Goal: Information Seeking & Learning: Check status

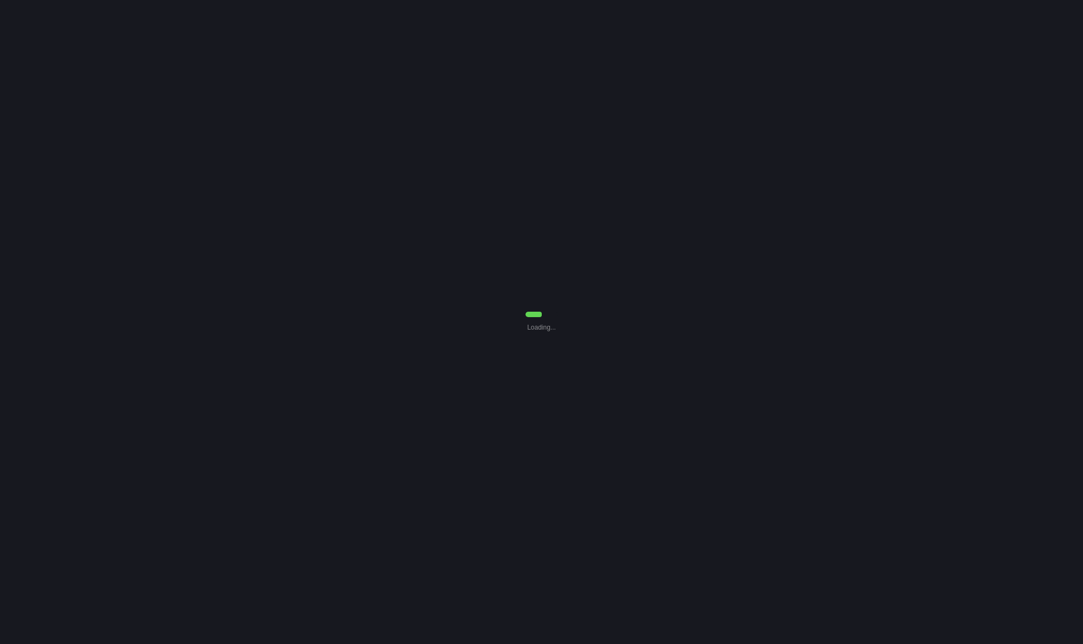
select select "Common Use"
select select "0"
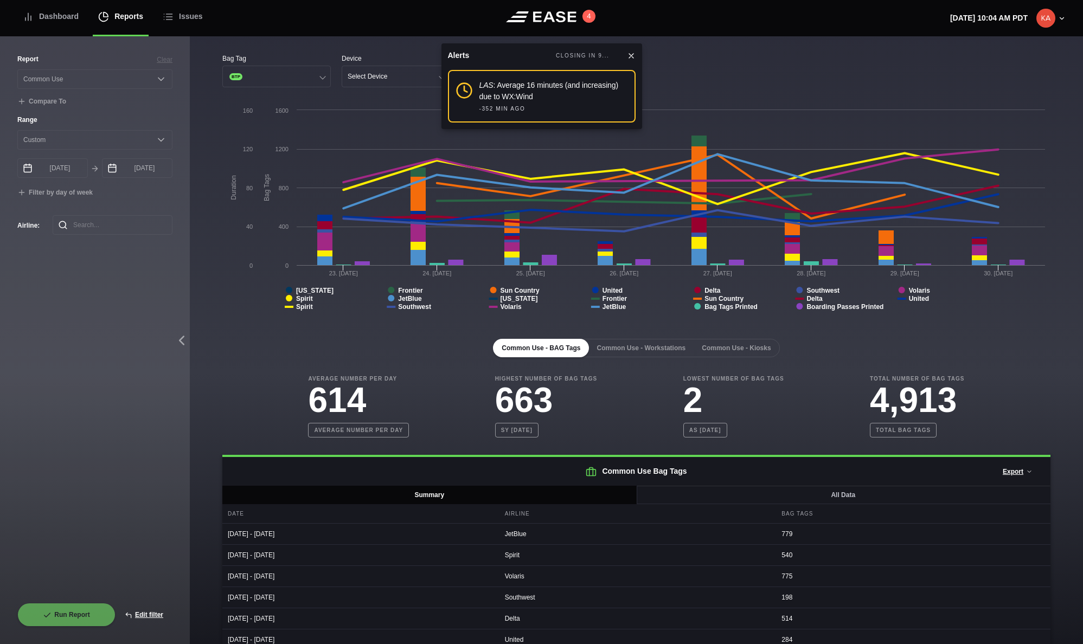
click at [631, 56] on icon at bounding box center [631, 56] width 4 height 4
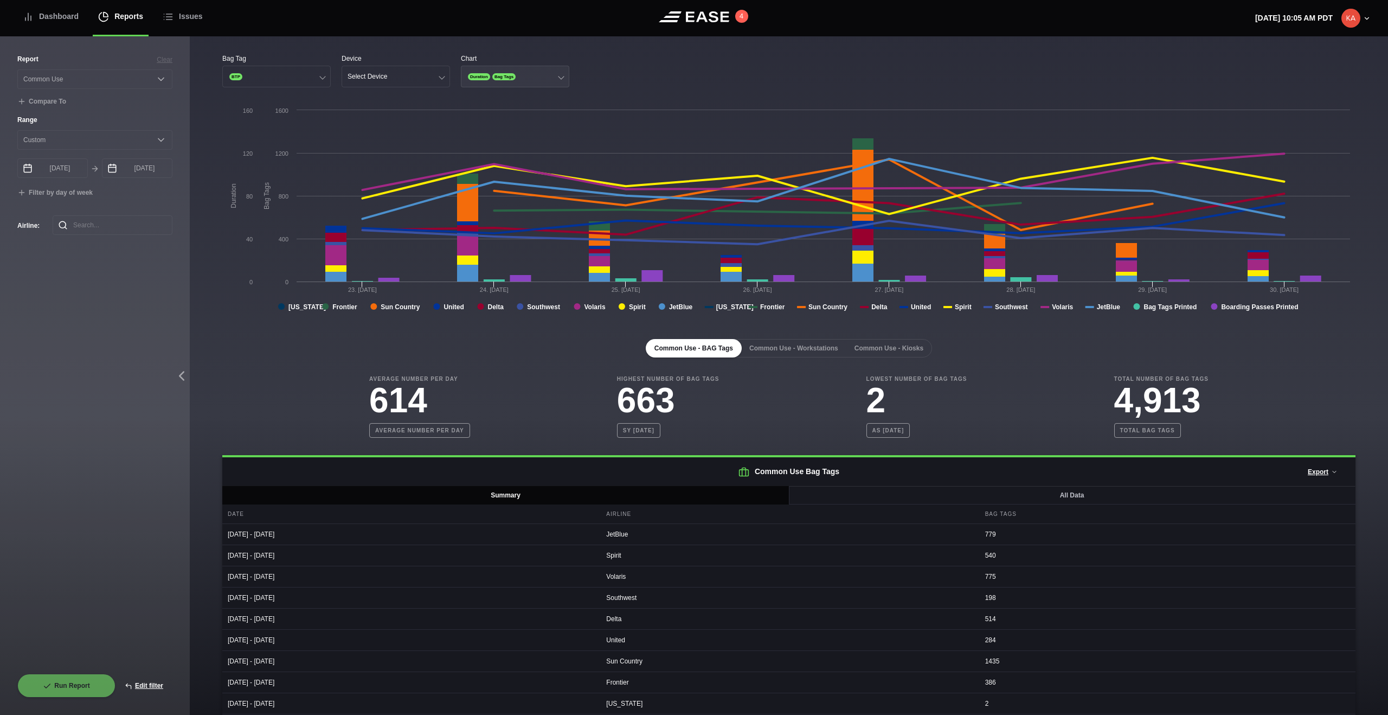
click at [536, 85] on button "Duration Bag Tags" at bounding box center [515, 77] width 108 height 22
click at [501, 120] on div "Bag Tags" at bounding box center [514, 118] width 107 height 21
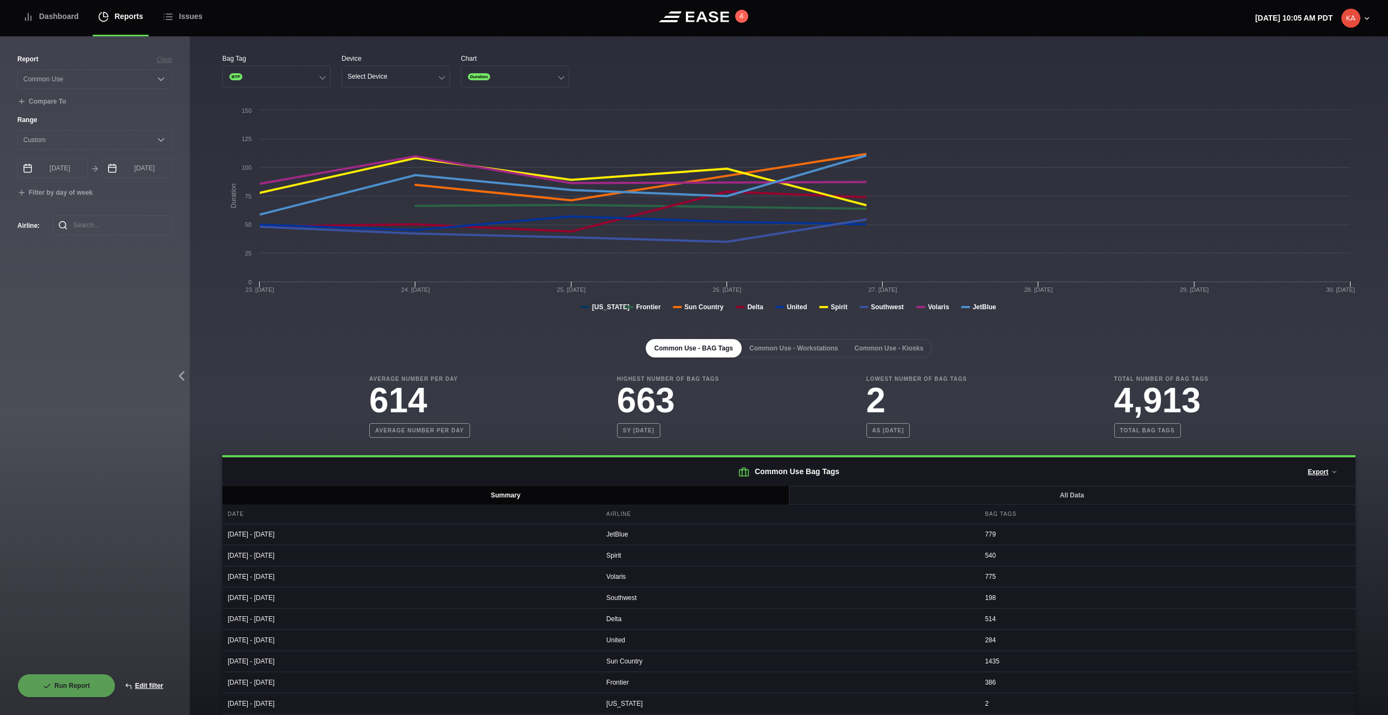
click at [642, 65] on div "Bag Tag BTP Device Select Device Chart Duration" at bounding box center [788, 71] width 1133 height 34
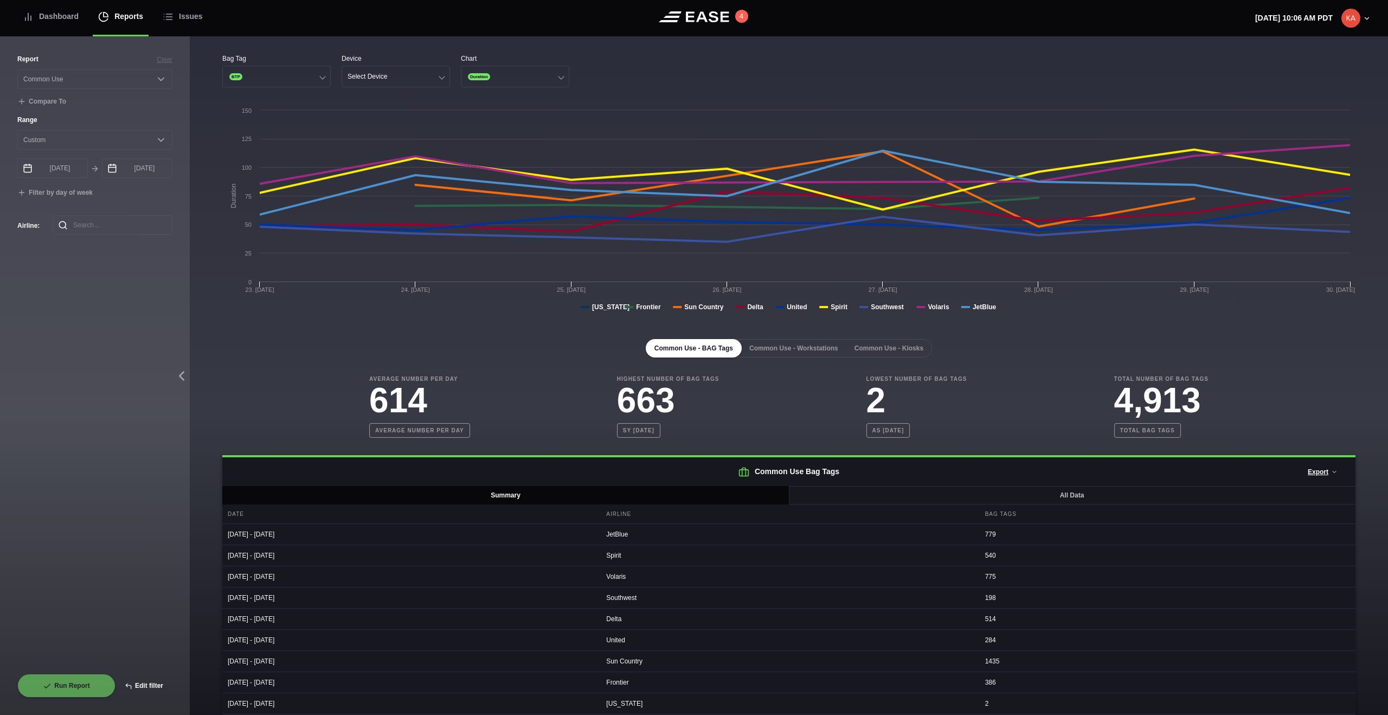
click at [146, 644] on button "Edit filter" at bounding box center [143, 685] width 57 height 24
select select "Common Use"
select select "0"
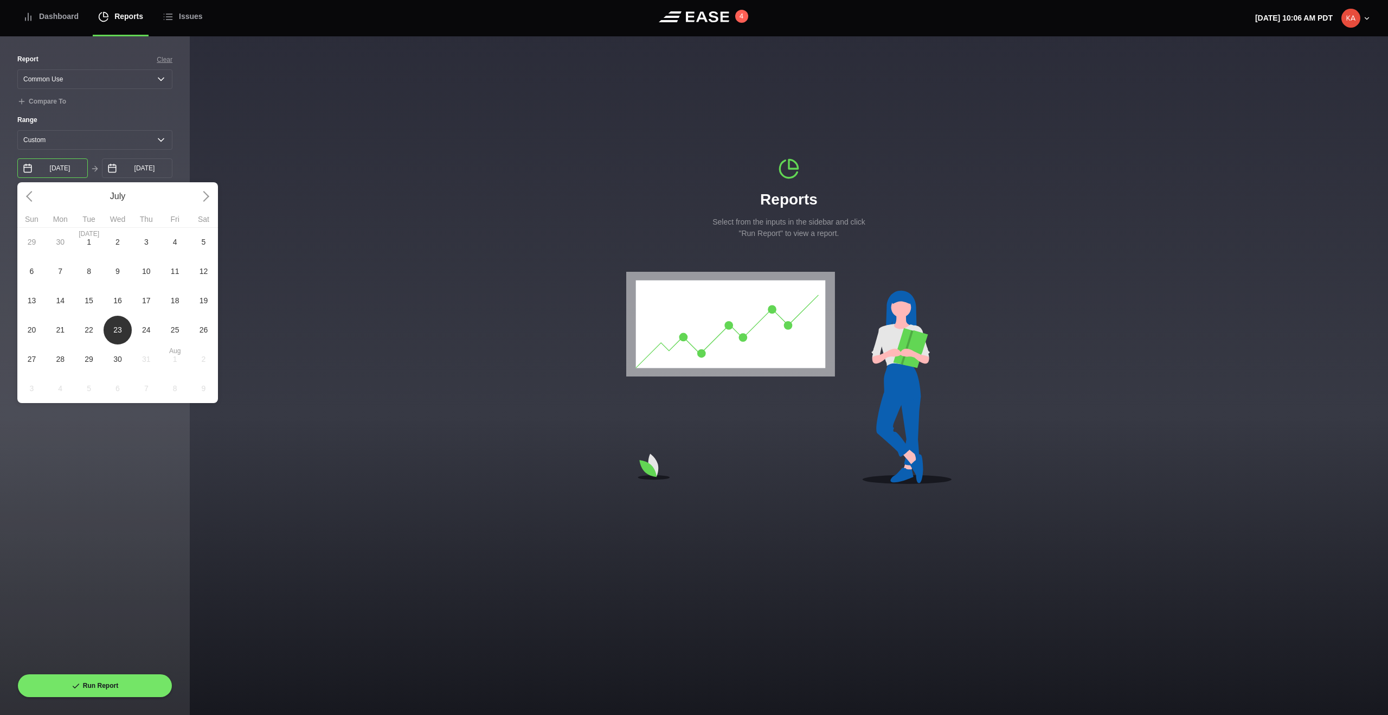
click at [52, 166] on input "07/23/2025" at bounding box center [52, 168] width 70 height 20
click at [203, 197] on link at bounding box center [203, 196] width 29 height 29
click at [138, 173] on input "07/30/2025" at bounding box center [137, 168] width 70 height 20
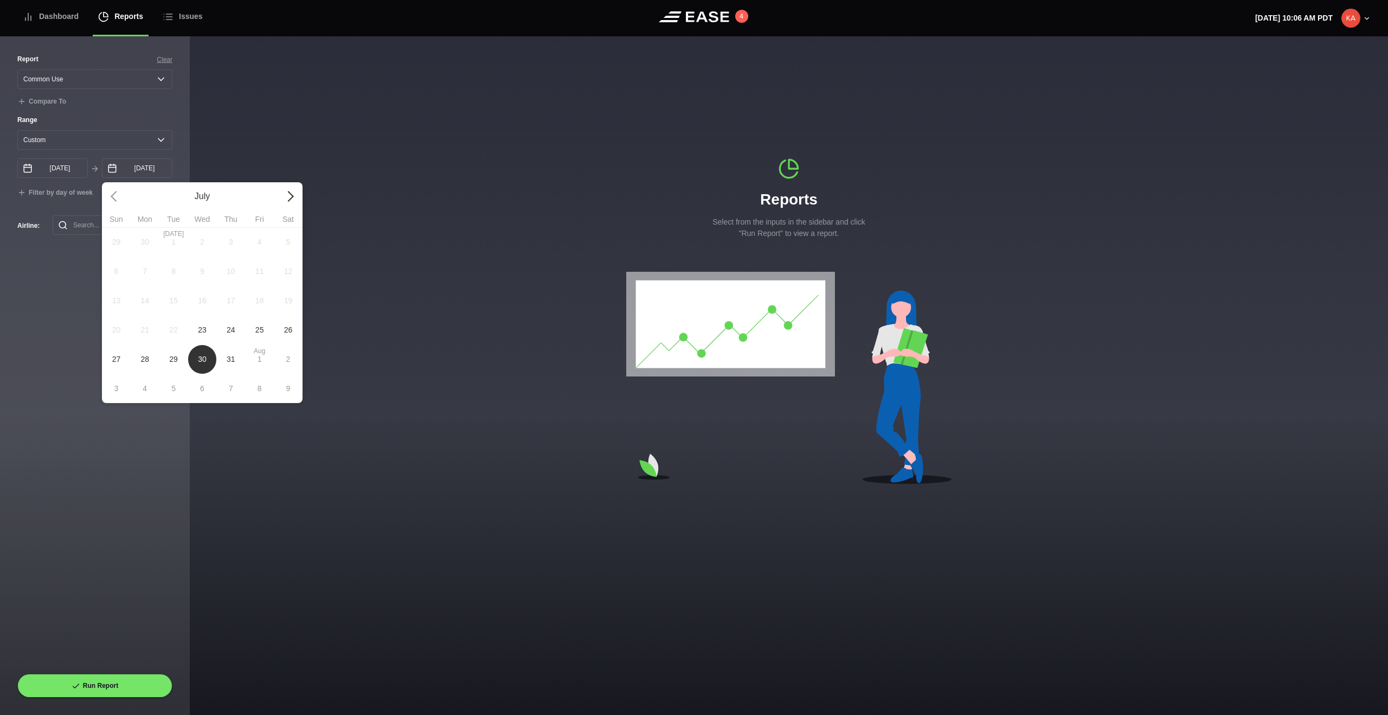
click at [292, 200] on link at bounding box center [288, 196] width 29 height 29
click at [117, 304] on span "14" at bounding box center [116, 300] width 9 height 11
type input "08/04/2025"
type input "[DATE]"
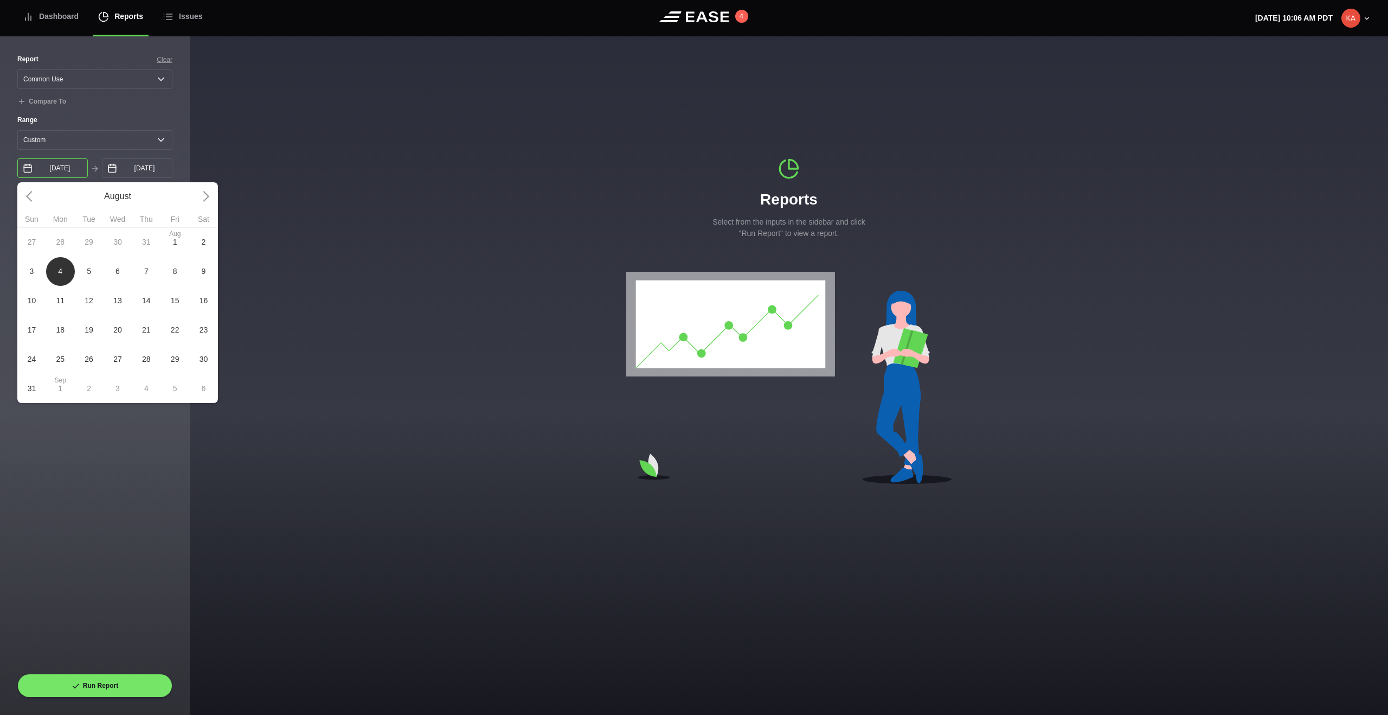
click at [55, 173] on input "08/04/2025" at bounding box center [52, 168] width 70 height 20
click at [209, 197] on link at bounding box center [203, 196] width 29 height 29
click at [36, 292] on span "14" at bounding box center [31, 300] width 29 height 29
type input "[DATE]"
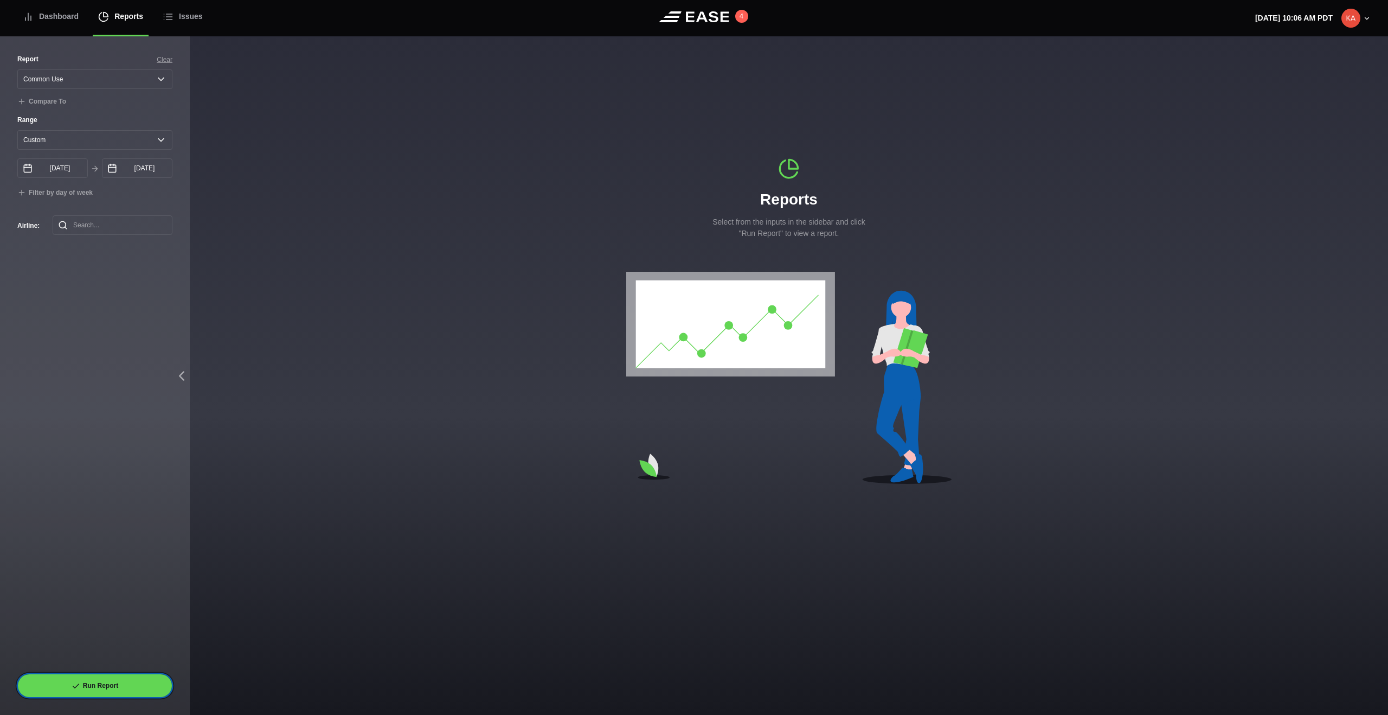
click at [92, 644] on button "Run Report" at bounding box center [94, 685] width 155 height 24
select select "Common Use"
select select "0"
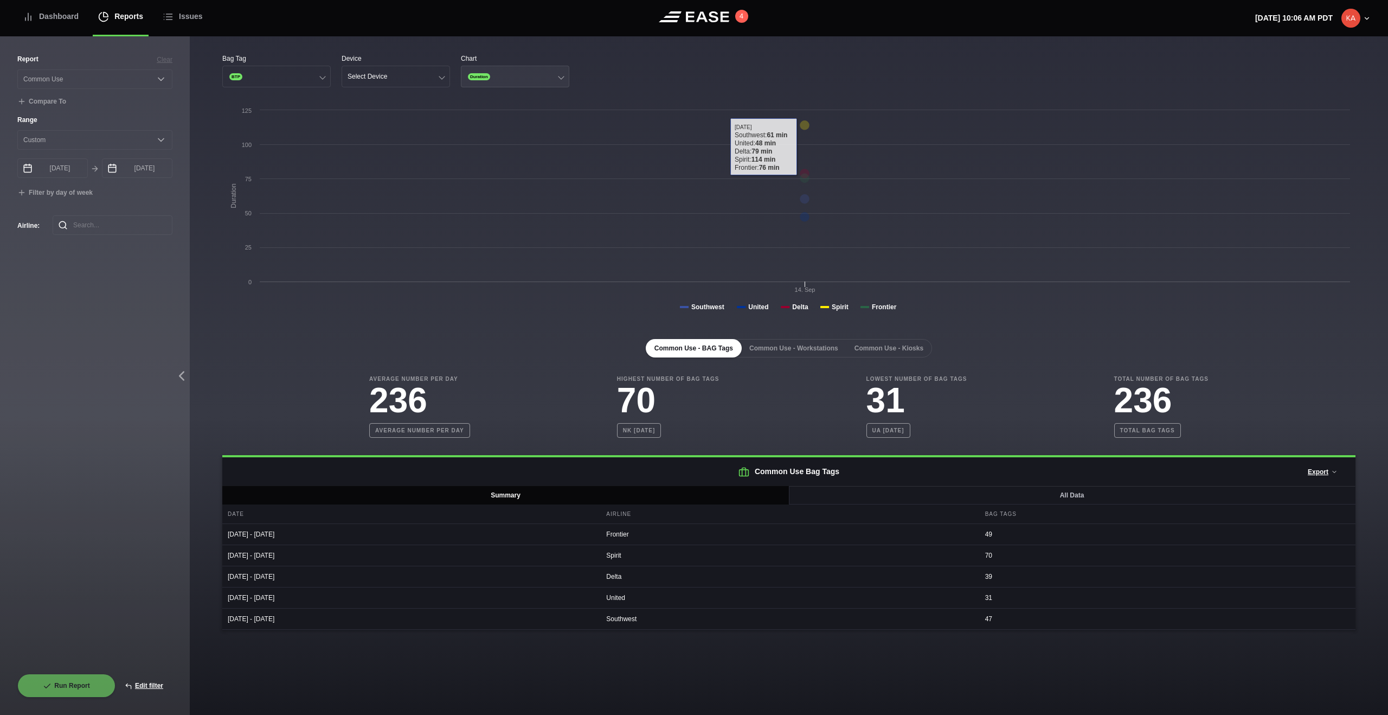
click at [538, 76] on button "Duration" at bounding box center [515, 77] width 108 height 22
click at [507, 118] on div "Bag Tags" at bounding box center [514, 118] width 107 height 21
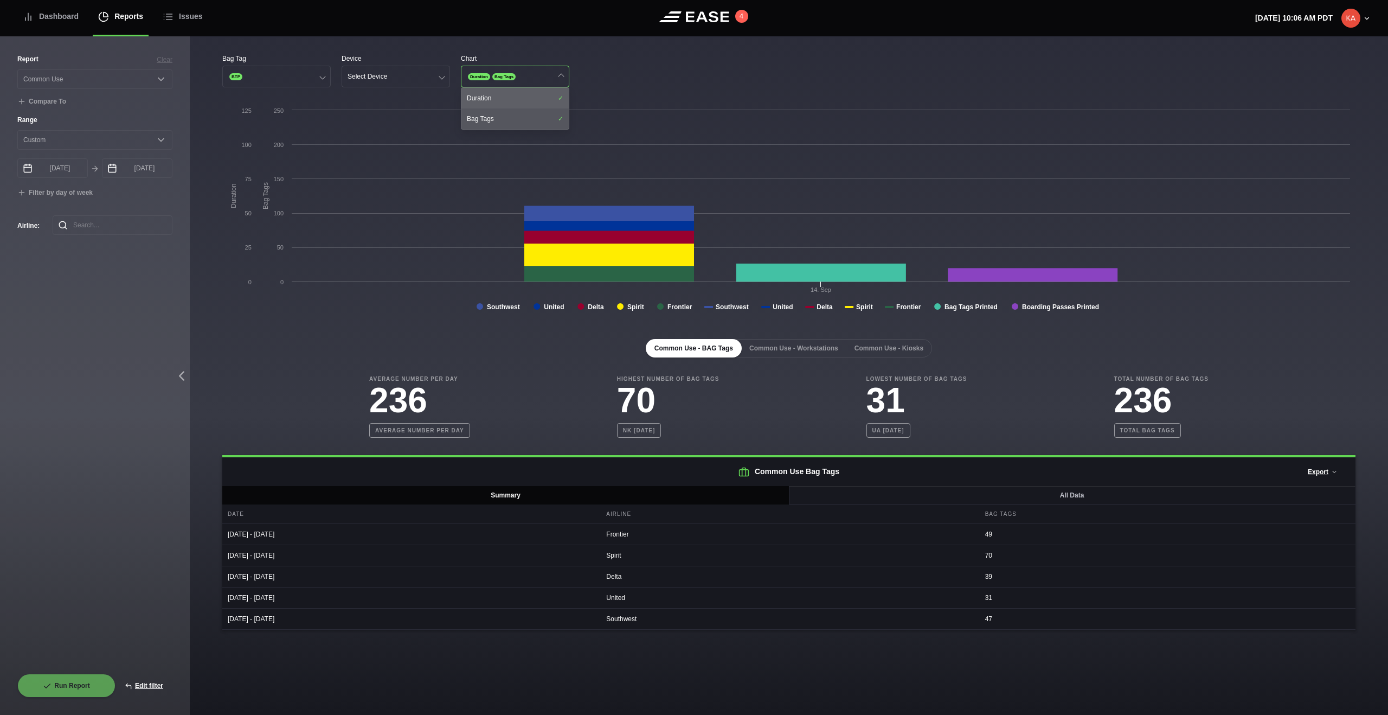
click at [534, 97] on div "Duration" at bounding box center [514, 98] width 107 height 21
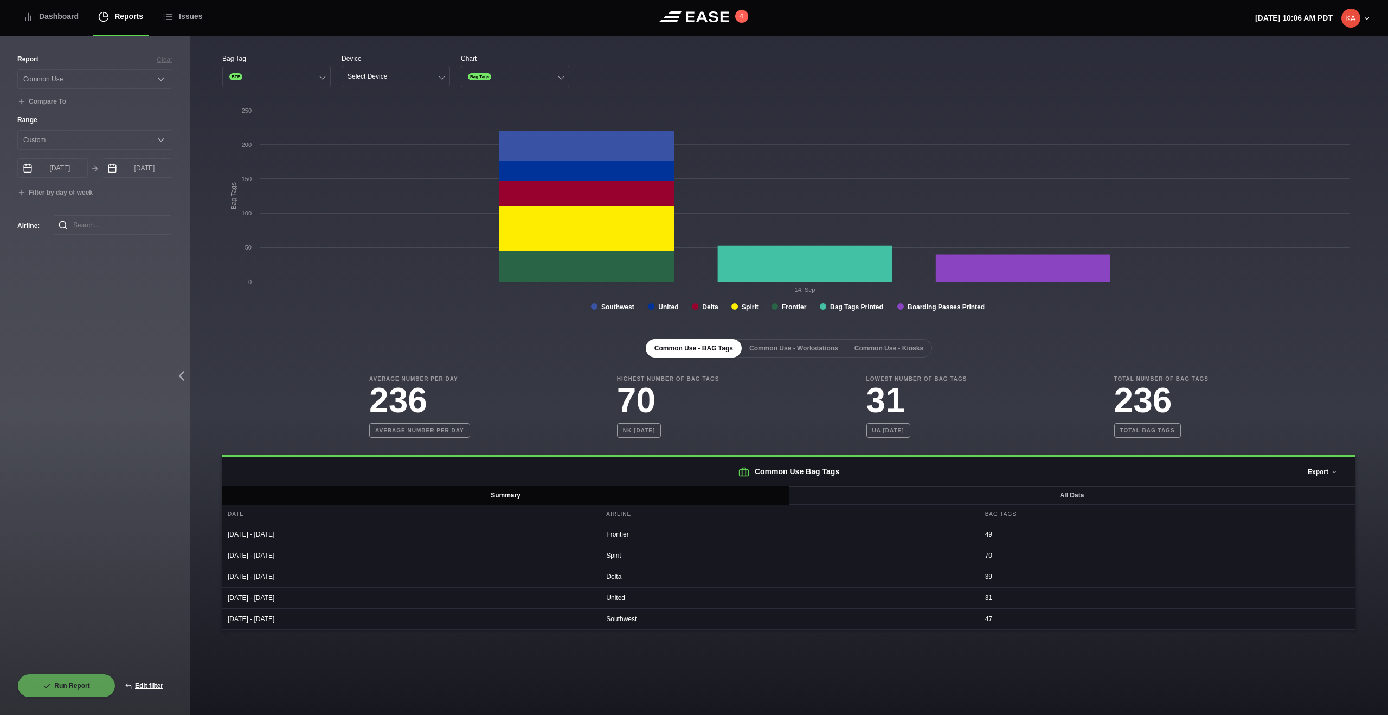
click at [661, 60] on div "Bag Tag BTP Device Select Device Chart Bag Tags" at bounding box center [788, 71] width 1133 height 34
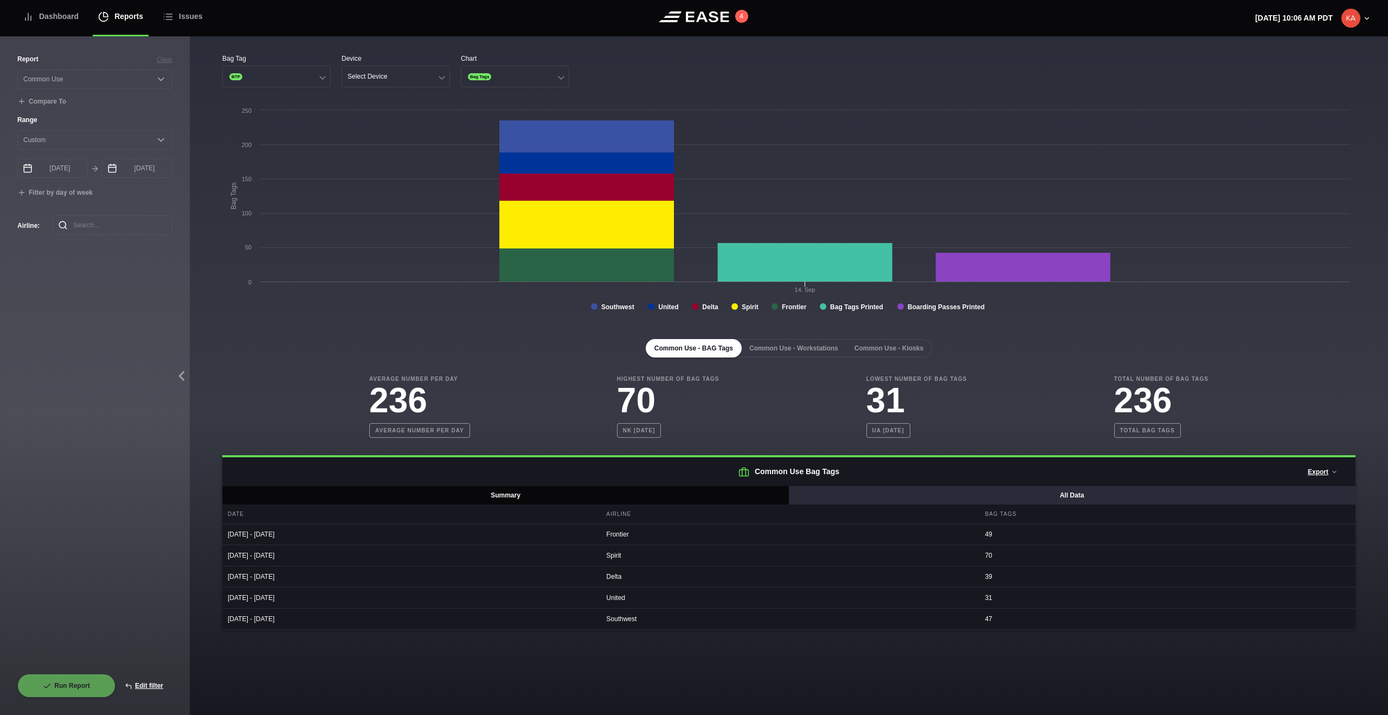
click at [1069, 498] on button "All Data" at bounding box center [1071, 495] width 567 height 18
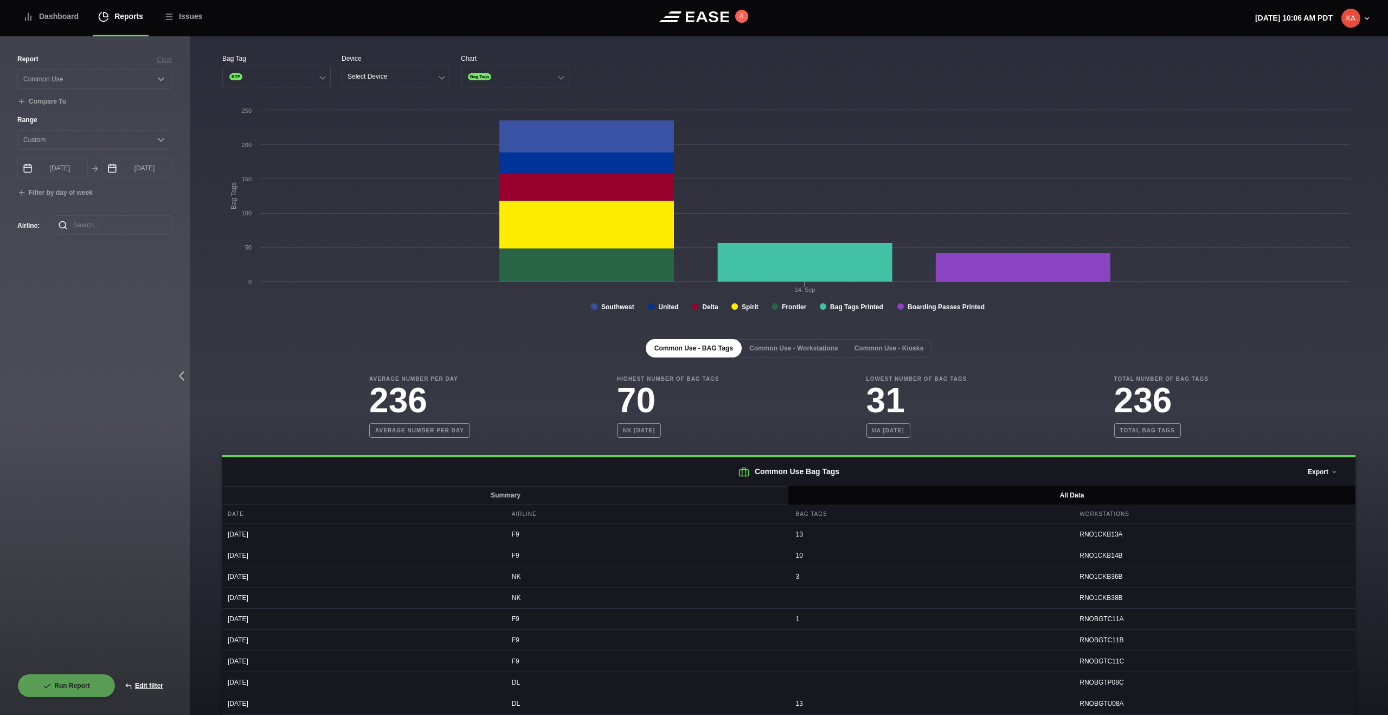
click at [1082, 472] on button "Export" at bounding box center [1323, 472] width 48 height 24
click at [1082, 419] on div "Average Number Per Day 236 Average number per day Highest Number of Bag Tags 70…" at bounding box center [788, 406] width 1133 height 63
click at [525, 314] on rect at bounding box center [788, 213] width 1133 height 217
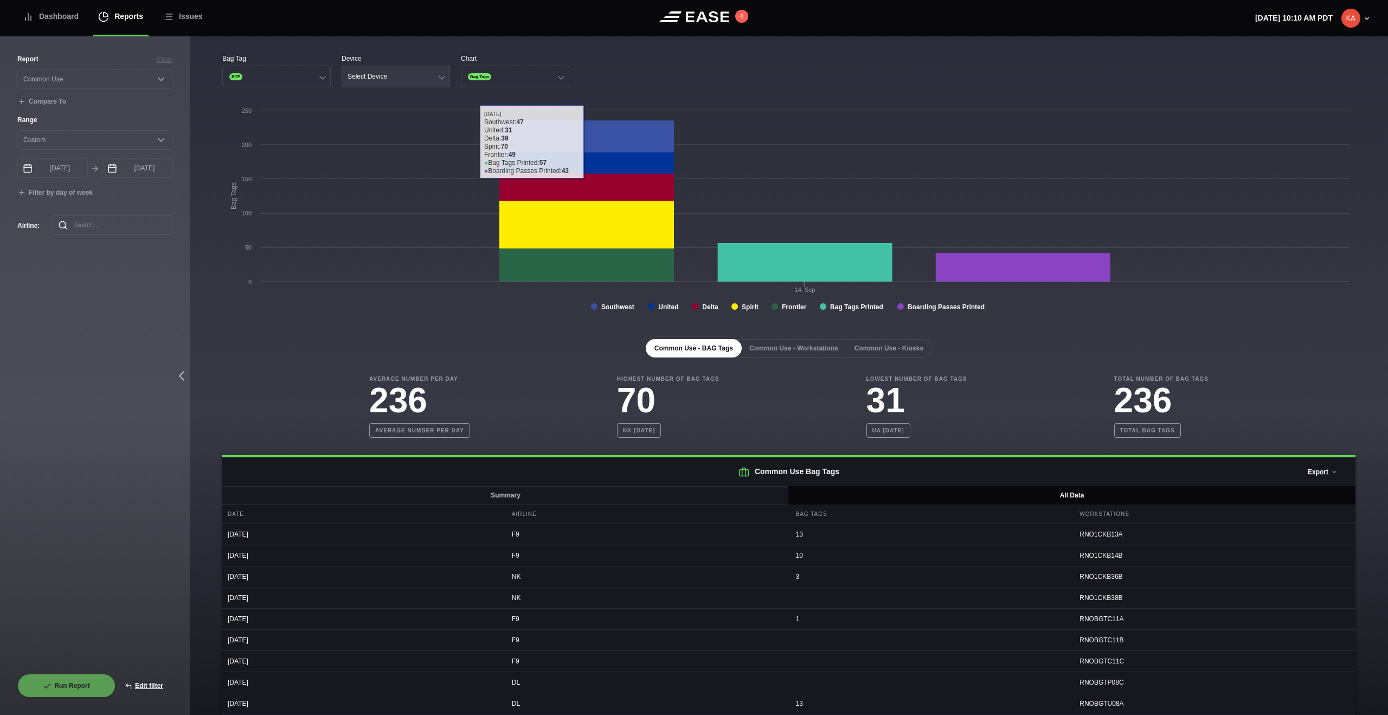
click at [404, 80] on button "Select Device" at bounding box center [396, 77] width 108 height 22
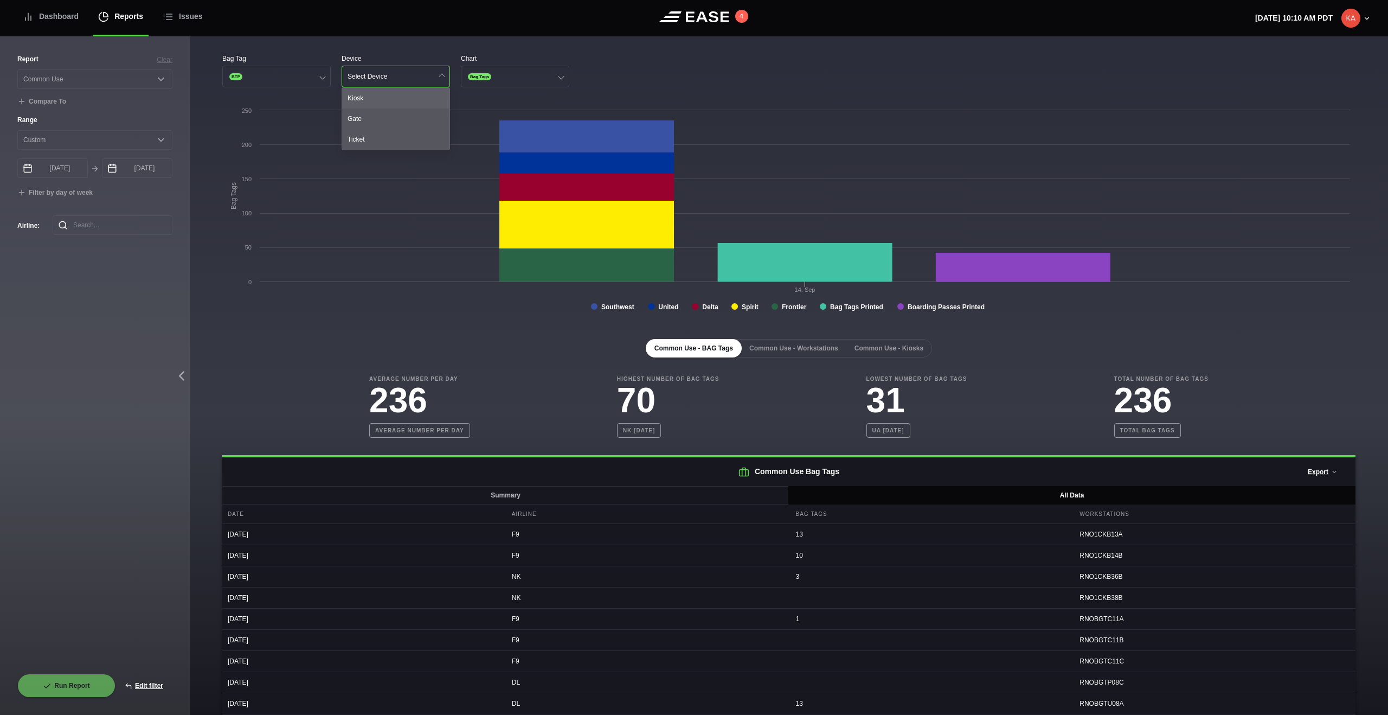
click at [393, 97] on div "Kiosk" at bounding box center [395, 98] width 107 height 21
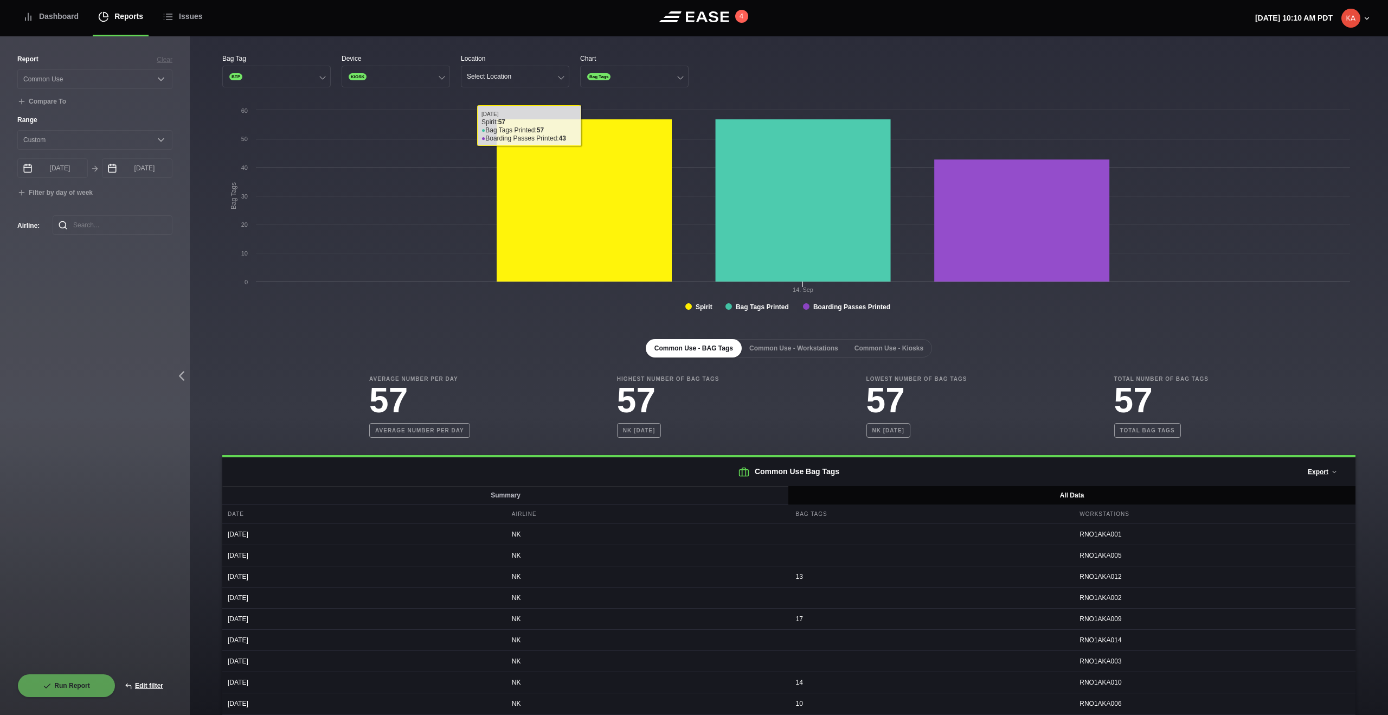
click at [497, 346] on div "Common Use - BAG Tags Common Use - Workstations Common Use - Kiosks" at bounding box center [788, 348] width 1133 height 18
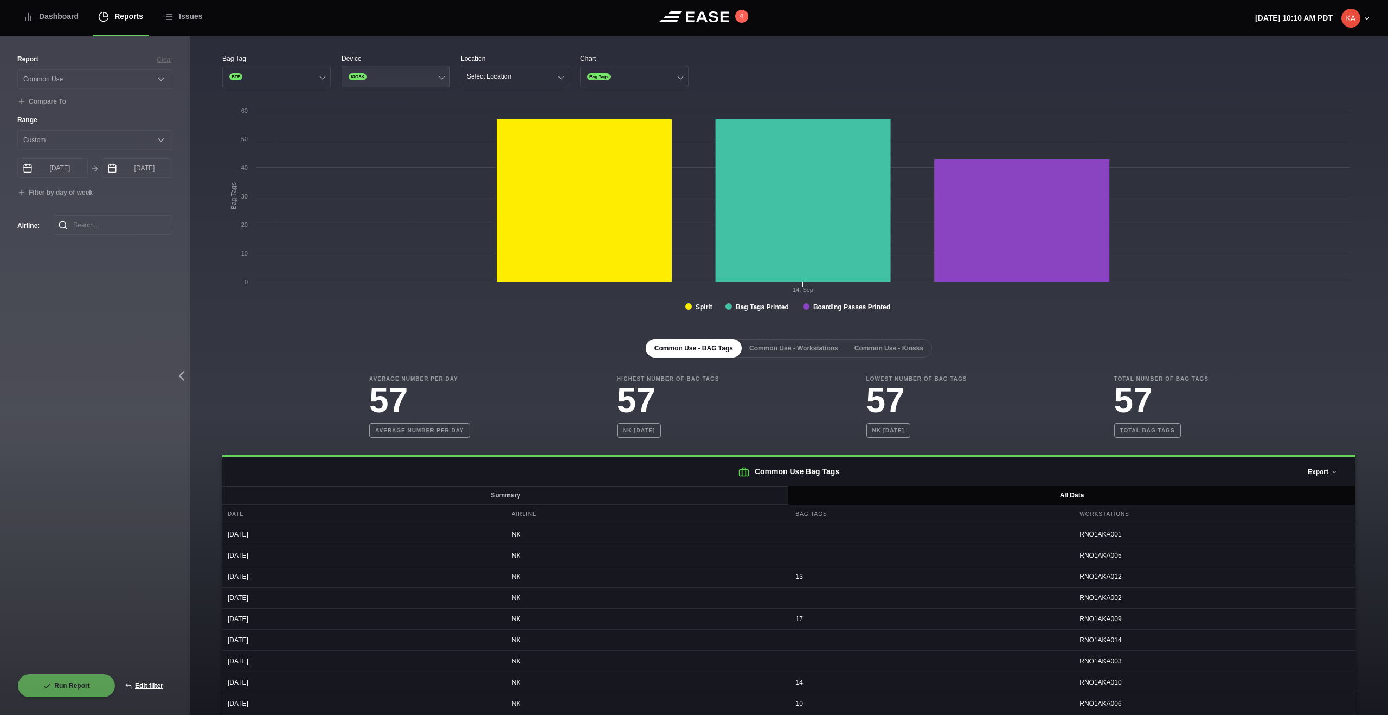
click at [398, 79] on button "KIOSK" at bounding box center [396, 77] width 108 height 22
click at [393, 137] on div "Ticket" at bounding box center [395, 139] width 107 height 21
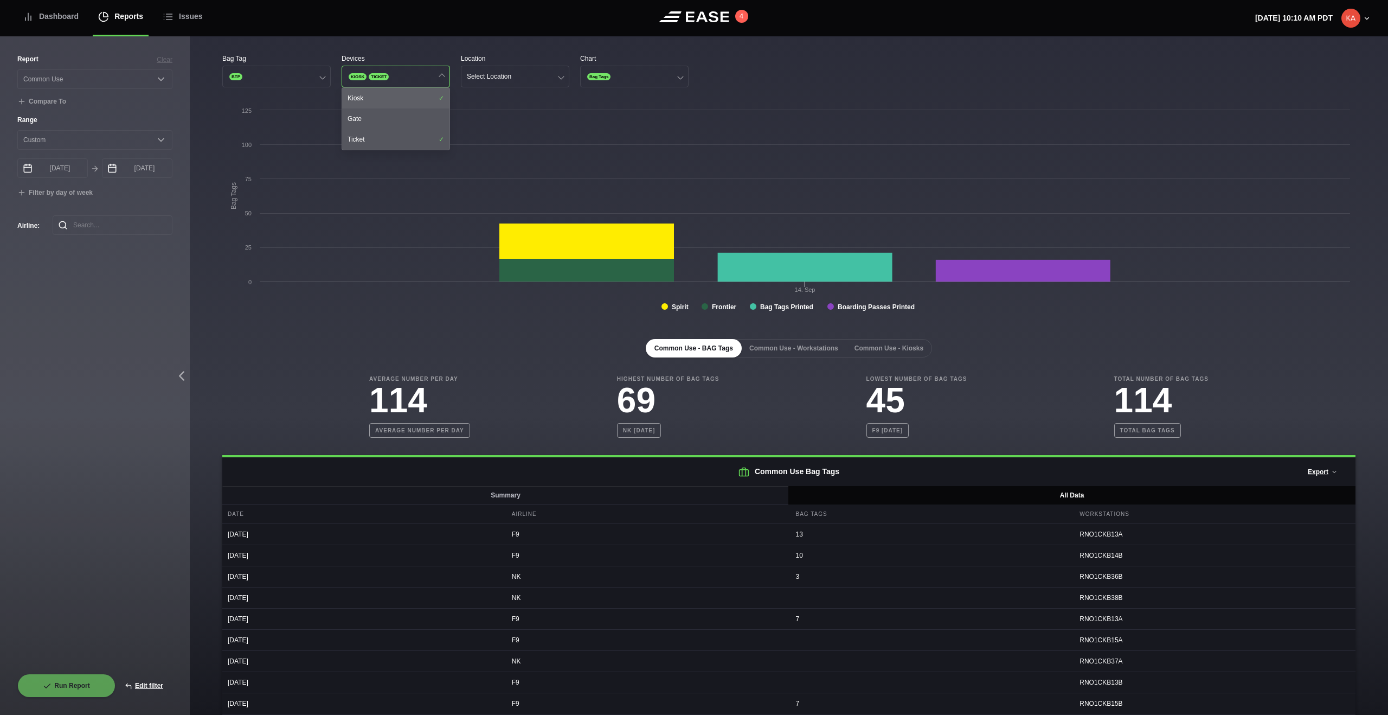
click at [401, 102] on div "Kiosk" at bounding box center [395, 98] width 107 height 21
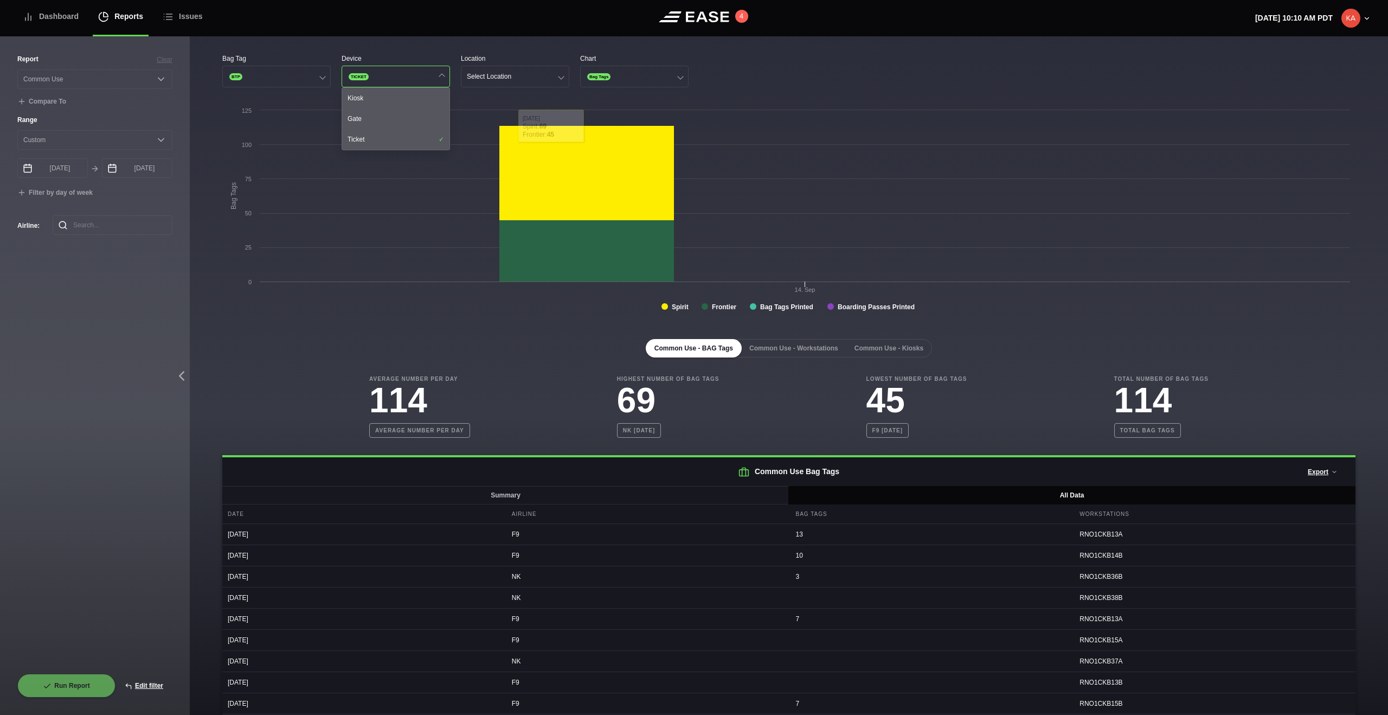
click at [507, 335] on div "Common Use - BAG Tags Common Use - Workstations Common Use - Kiosks Average Num…" at bounding box center [788, 708] width 1133 height 773
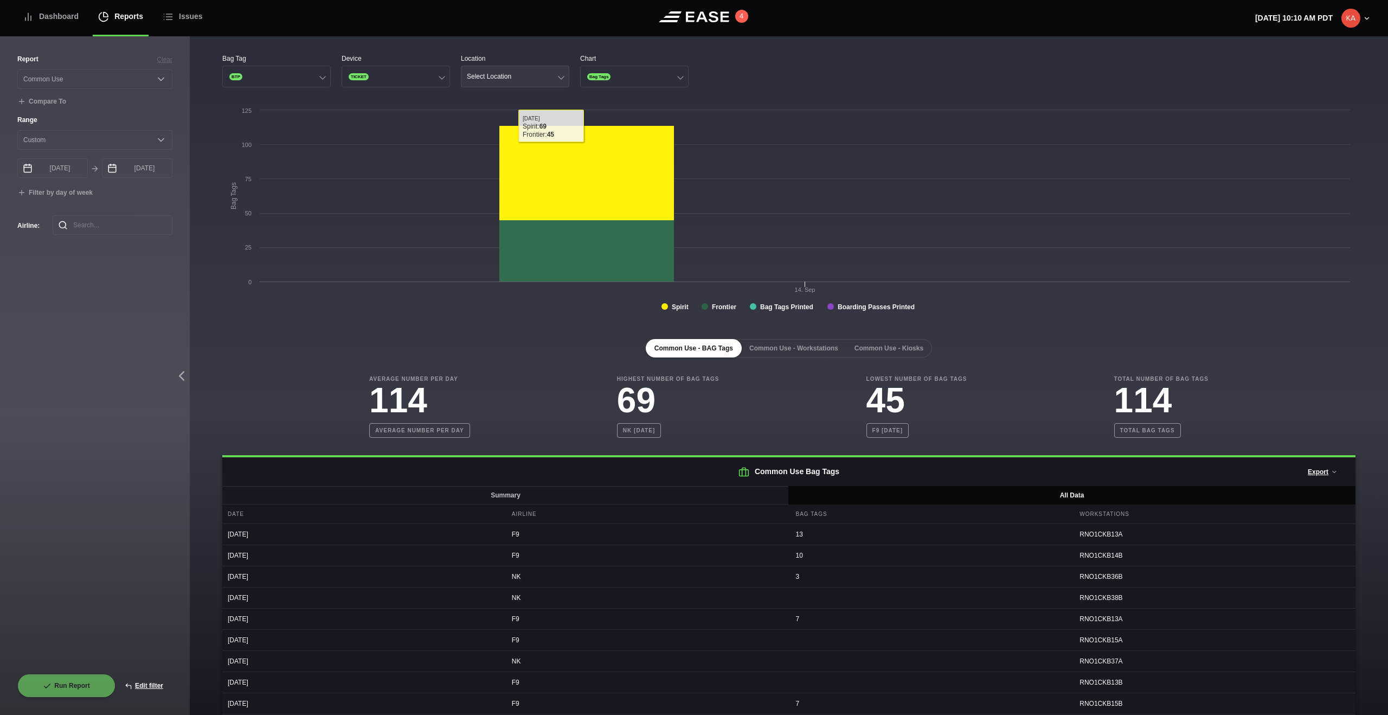
click at [495, 78] on div "Select Location" at bounding box center [489, 77] width 44 height 8
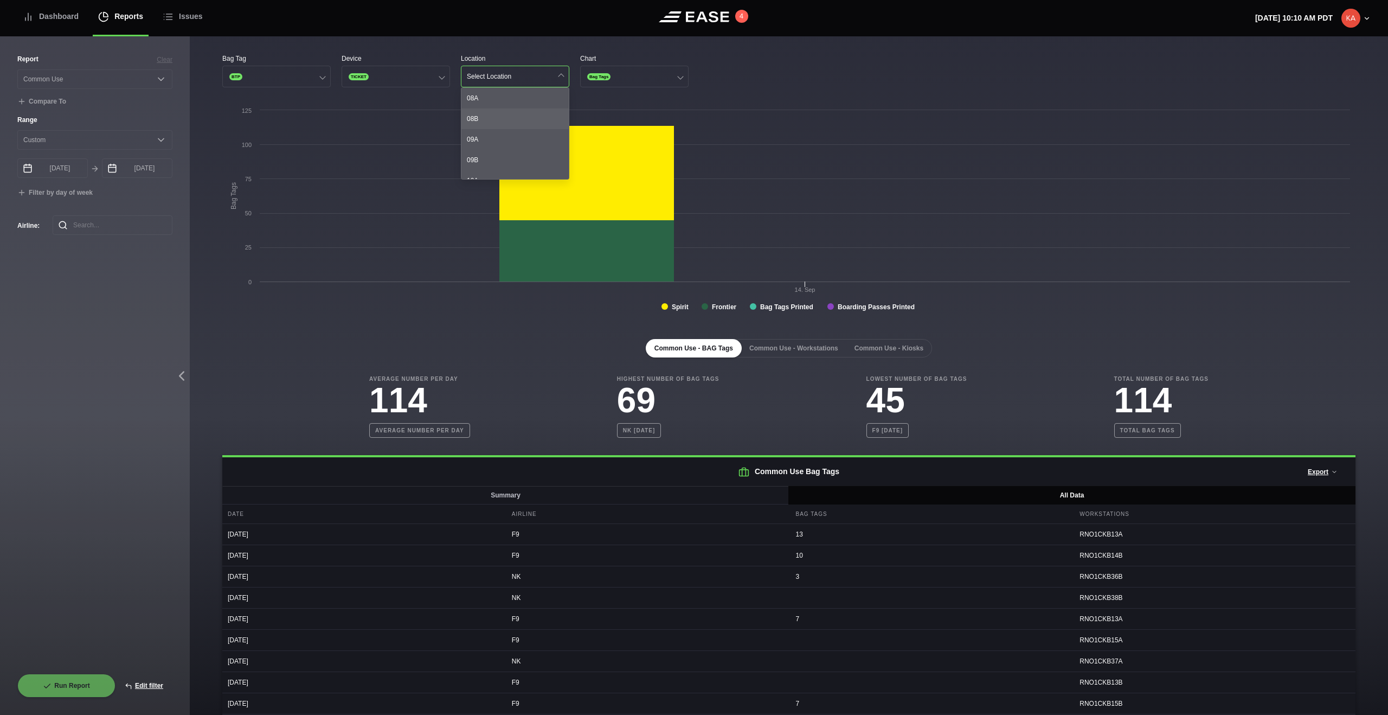
click at [512, 121] on div "08B" at bounding box center [514, 118] width 107 height 21
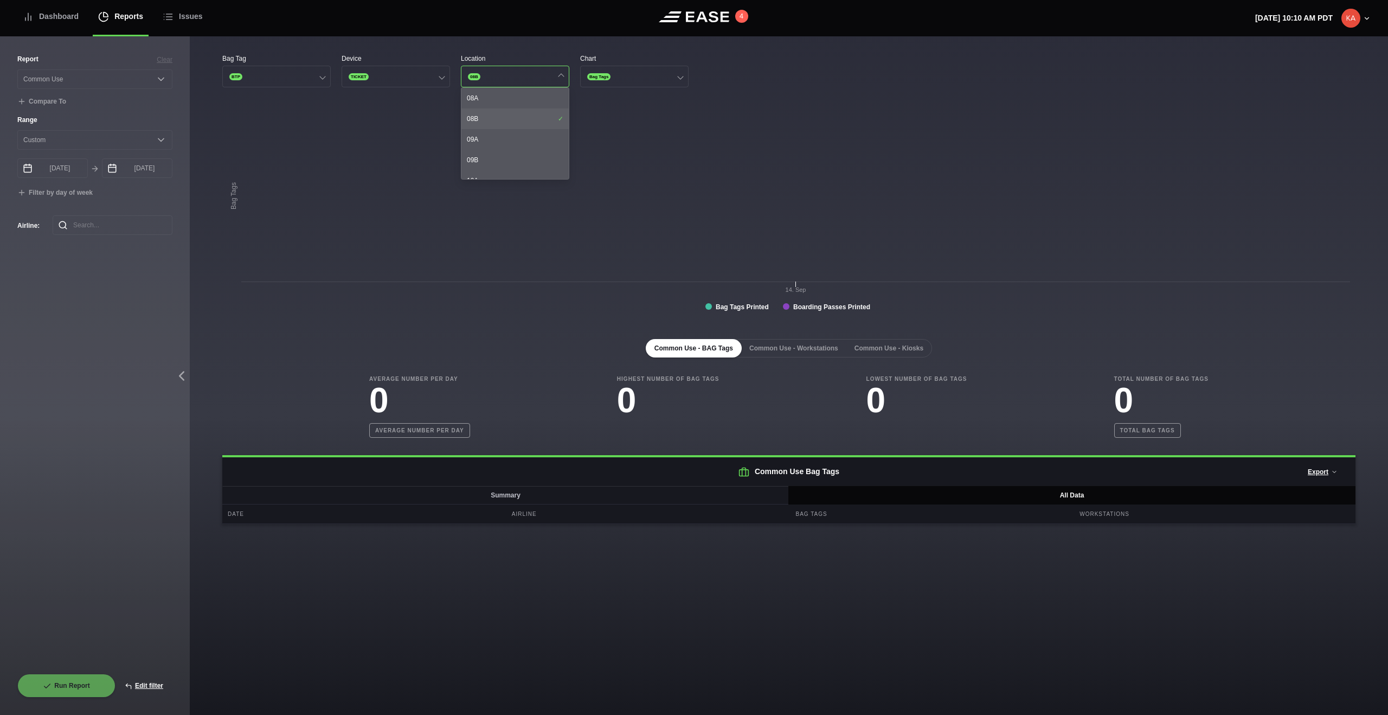
click at [530, 124] on div "08B" at bounding box center [514, 118] width 107 height 21
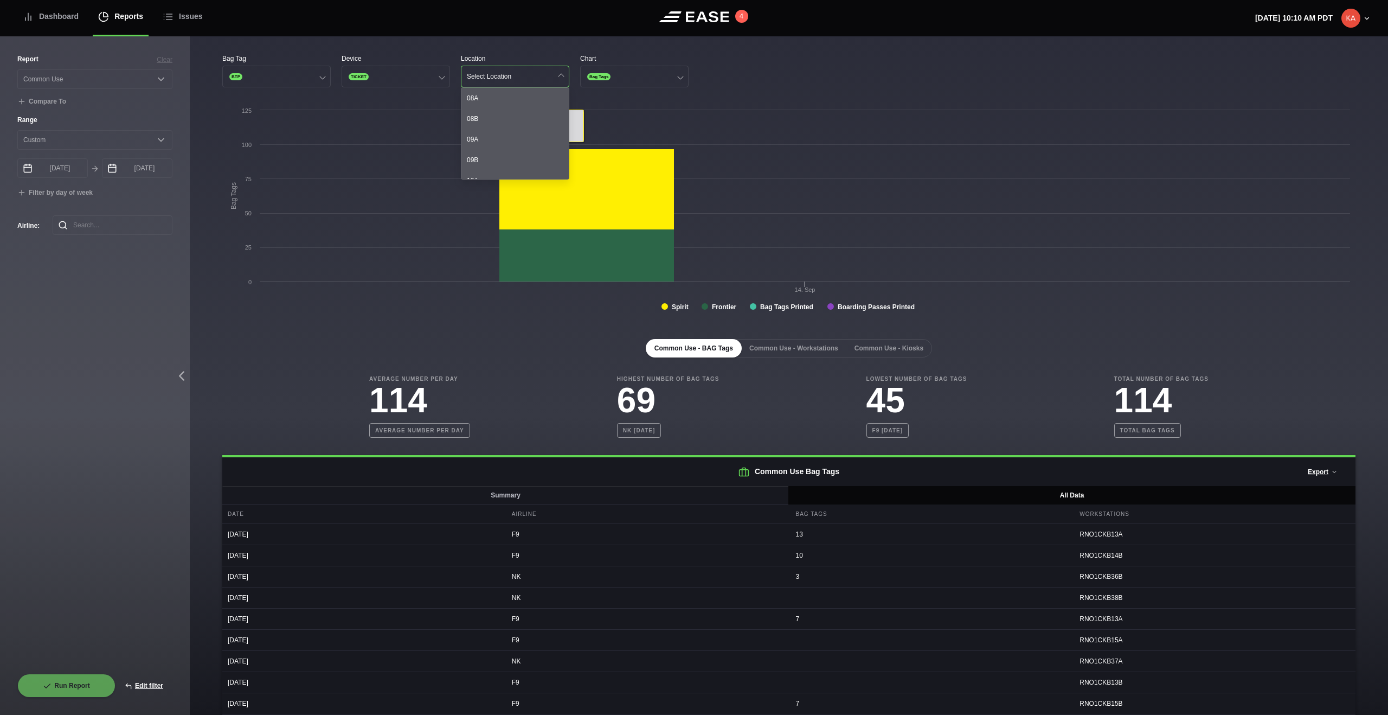
click at [546, 340] on div "Common Use - BAG Tags Common Use - Workstations Common Use - Kiosks" at bounding box center [788, 348] width 1133 height 18
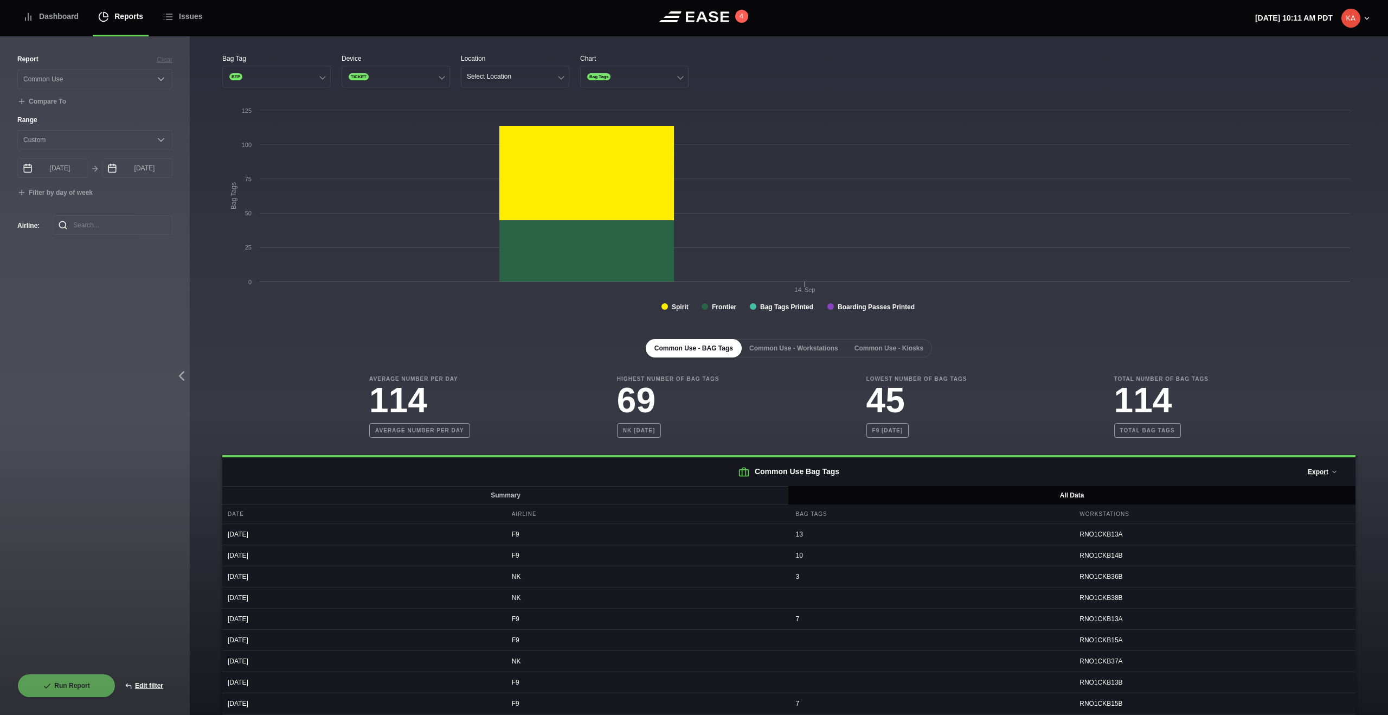
click at [548, 322] on div "Common Use - BAG Tags Common Use - Workstations Common Use - Kiosks Average Num…" at bounding box center [788, 708] width 1133 height 773
click at [557, 332] on div "Common Use - BAG Tags Common Use - Workstations Common Use - Kiosks Average Num…" at bounding box center [788, 708] width 1133 height 773
click at [579, 337] on div "Common Use - BAG Tags Common Use - Workstations Common Use - Kiosks Average Num…" at bounding box center [788, 708] width 1133 height 773
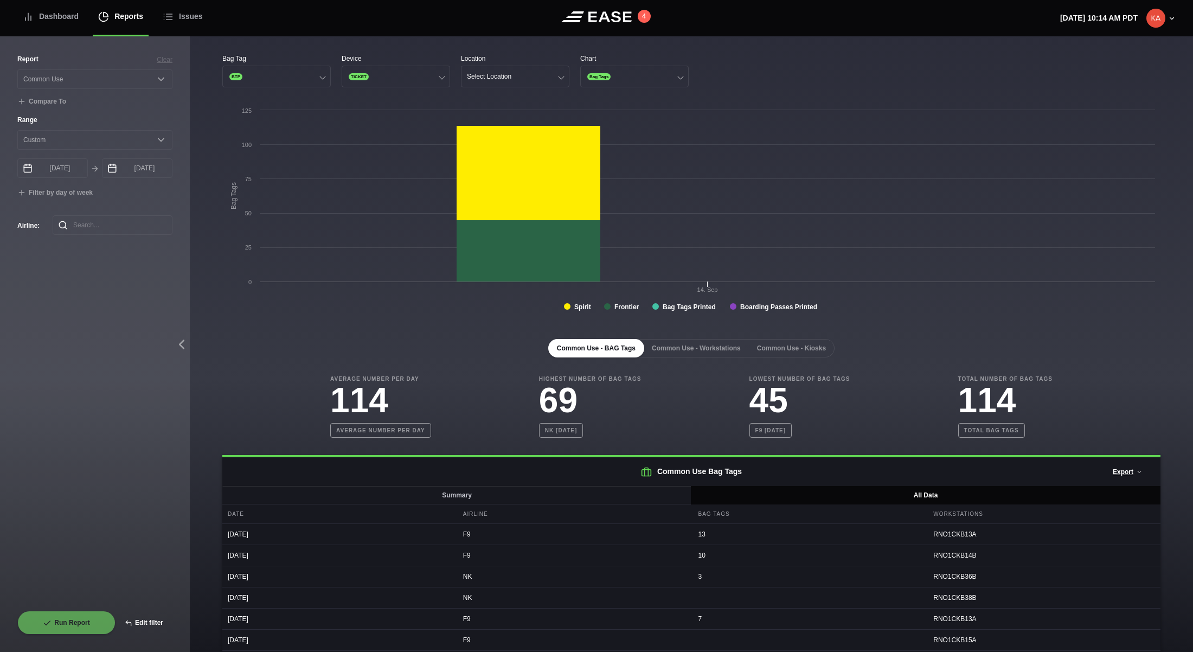
click at [151, 620] on button "Edit filter" at bounding box center [143, 622] width 57 height 24
select select "Common Use"
select select "0"
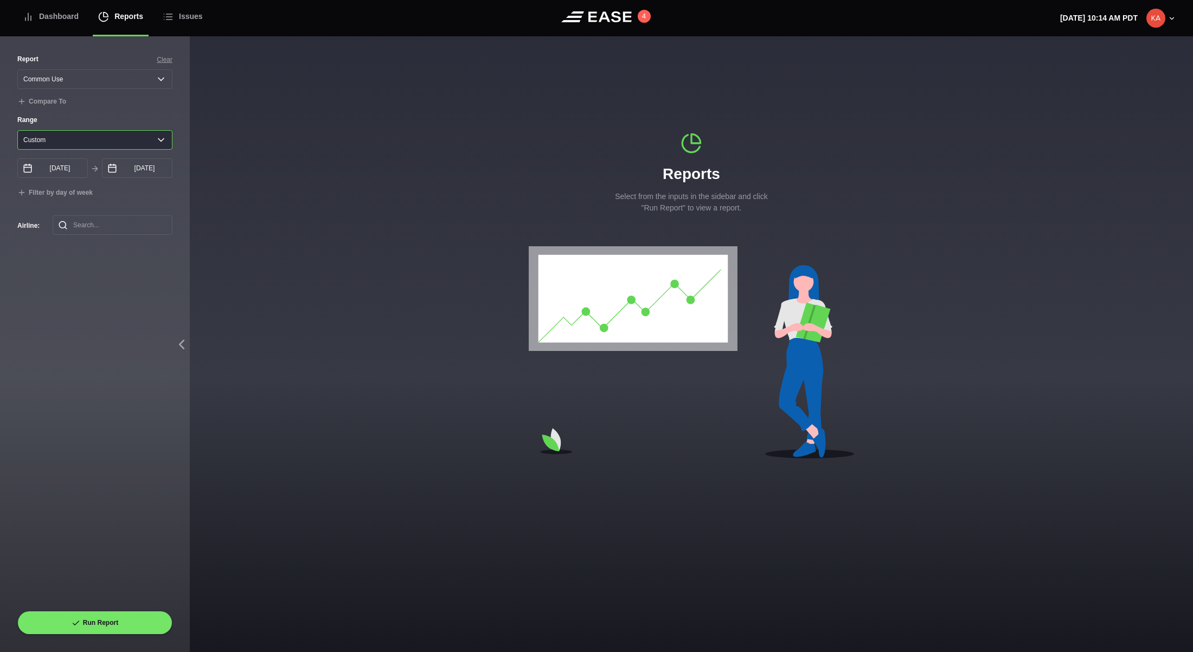
click at [95, 146] on select "[DATE] Last 7 days Last 14 days Last 30 days Last 6 weeks Custom" at bounding box center [94, 140] width 155 height 20
click at [96, 142] on select "[DATE] Last 7 days Last 14 days Last 30 days Last 6 weeks Custom" at bounding box center [94, 140] width 155 height 20
click at [119, 115] on label "Range" at bounding box center [94, 120] width 155 height 10
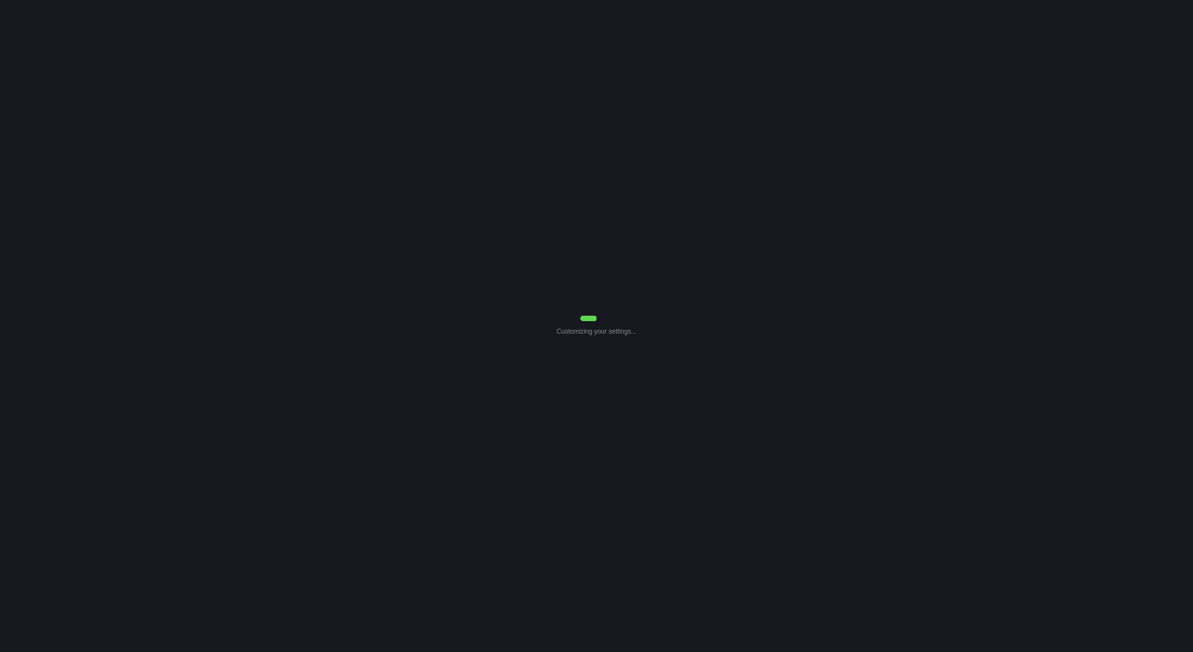
select select "Common Use"
select select "0"
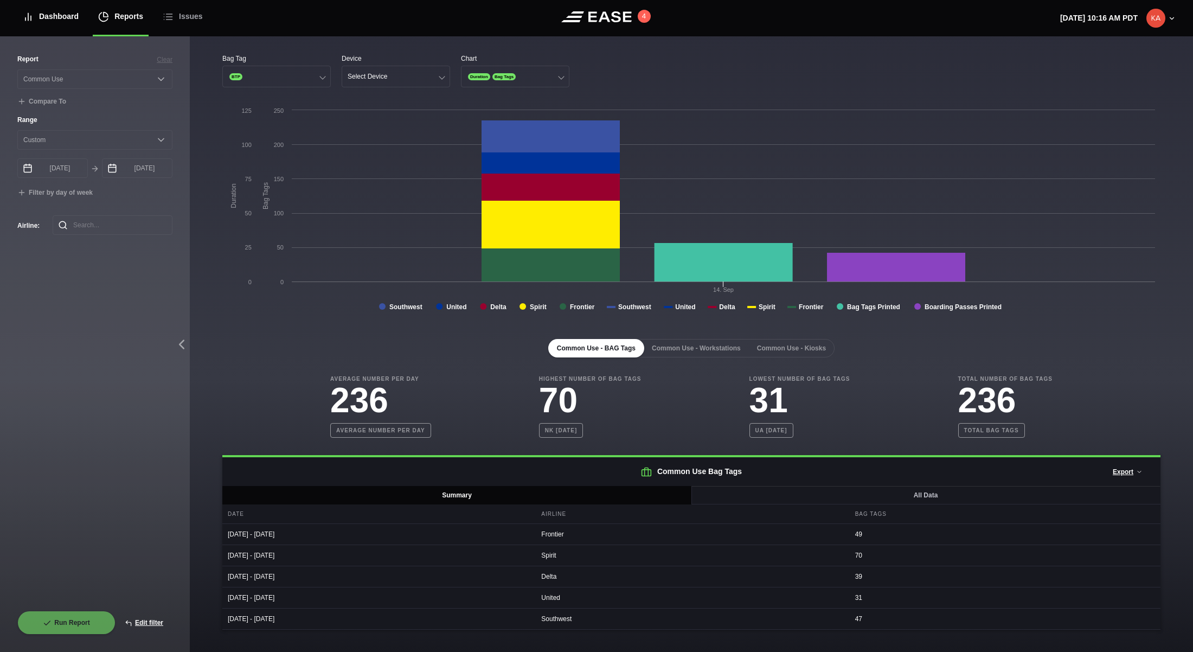
click at [39, 18] on div "Dashboard" at bounding box center [51, 16] width 56 height 36
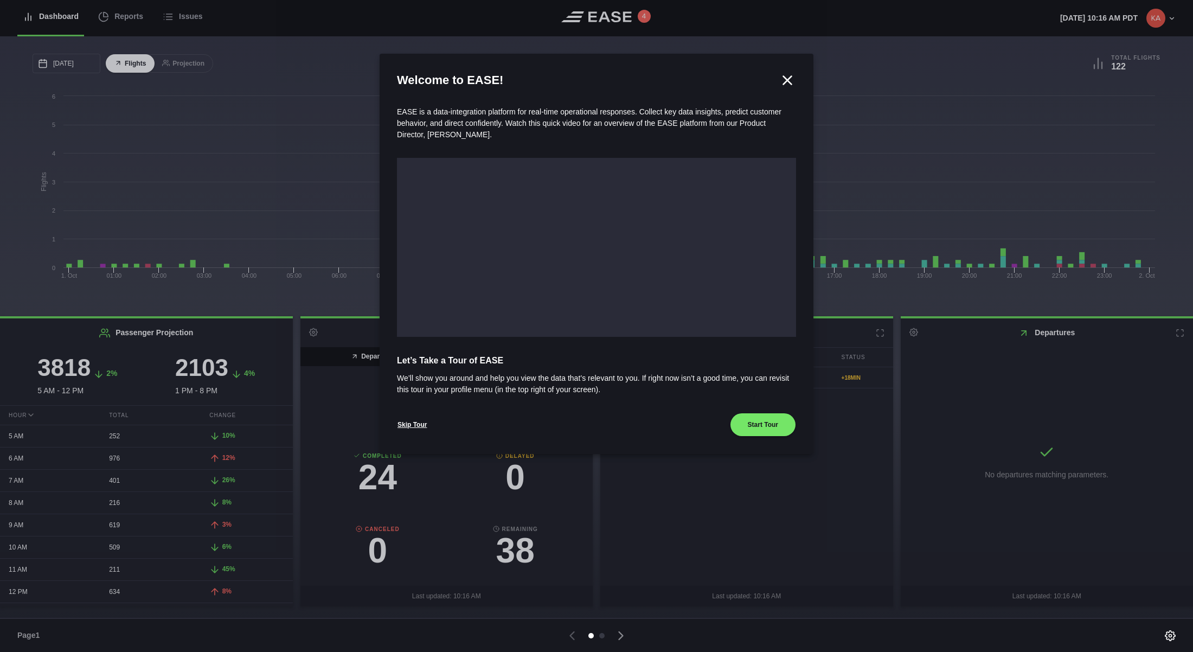
click at [113, 15] on div at bounding box center [596, 326] width 1193 height 652
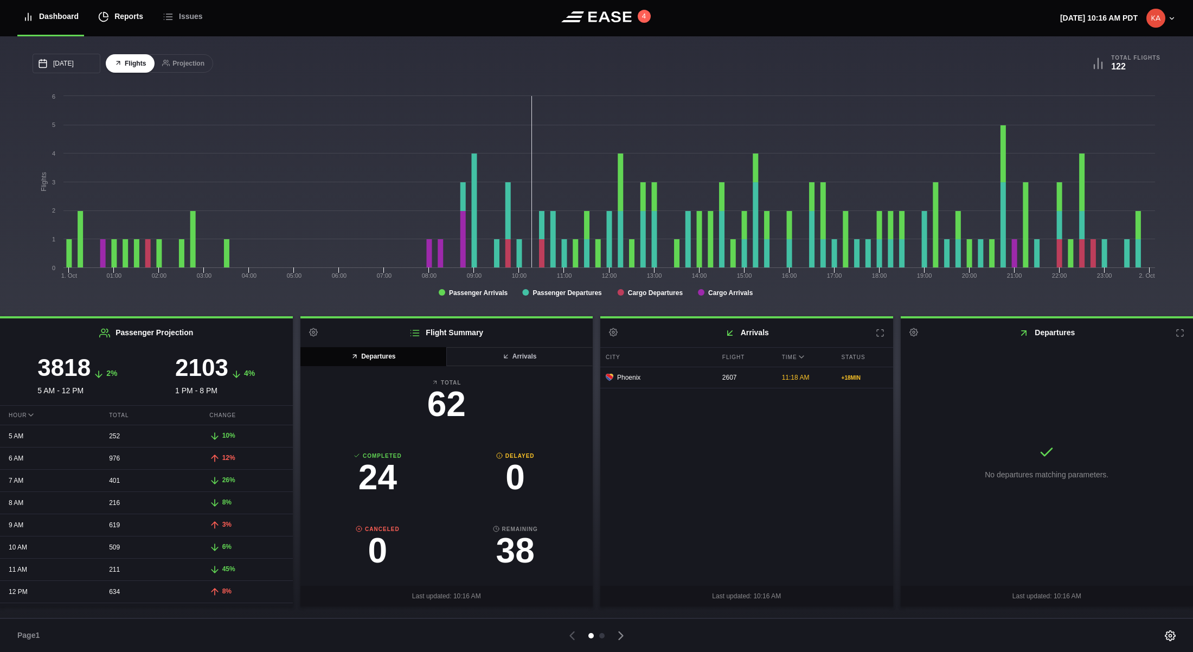
click at [124, 15] on div "Reports" at bounding box center [120, 16] width 45 height 36
select select "7"
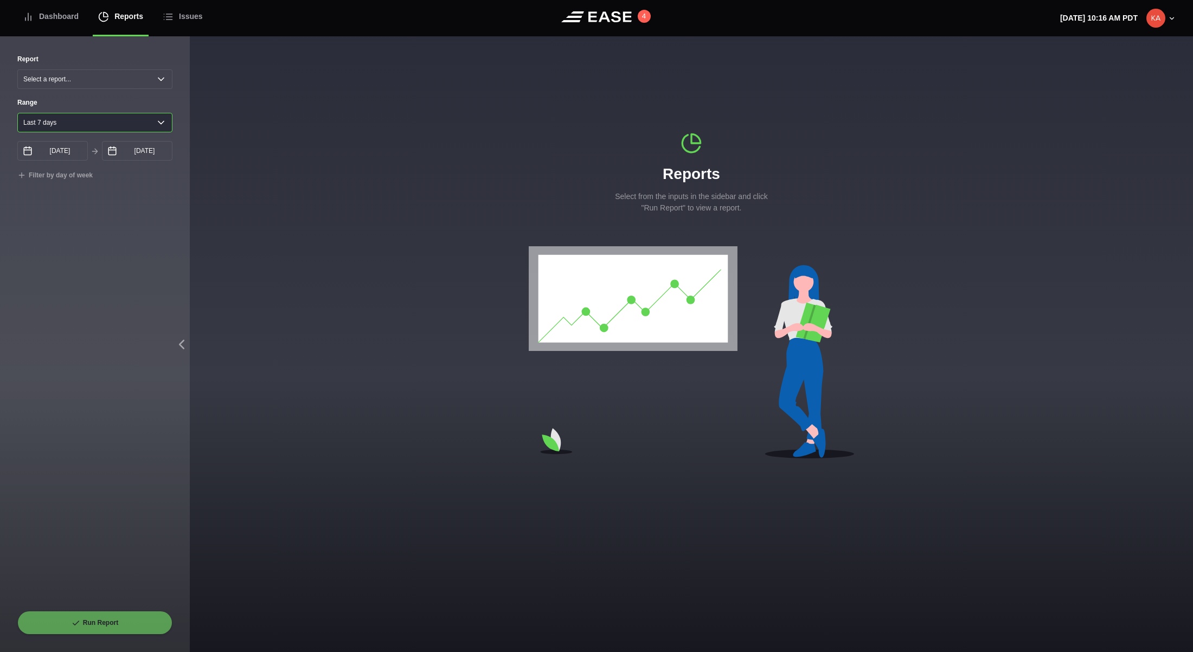
click at [137, 130] on select "[DATE] Last 7 days Last 14 days Last 30 days Last 6 weeks" at bounding box center [94, 123] width 155 height 20
click at [55, 16] on div "Dashboard" at bounding box center [51, 16] width 56 height 36
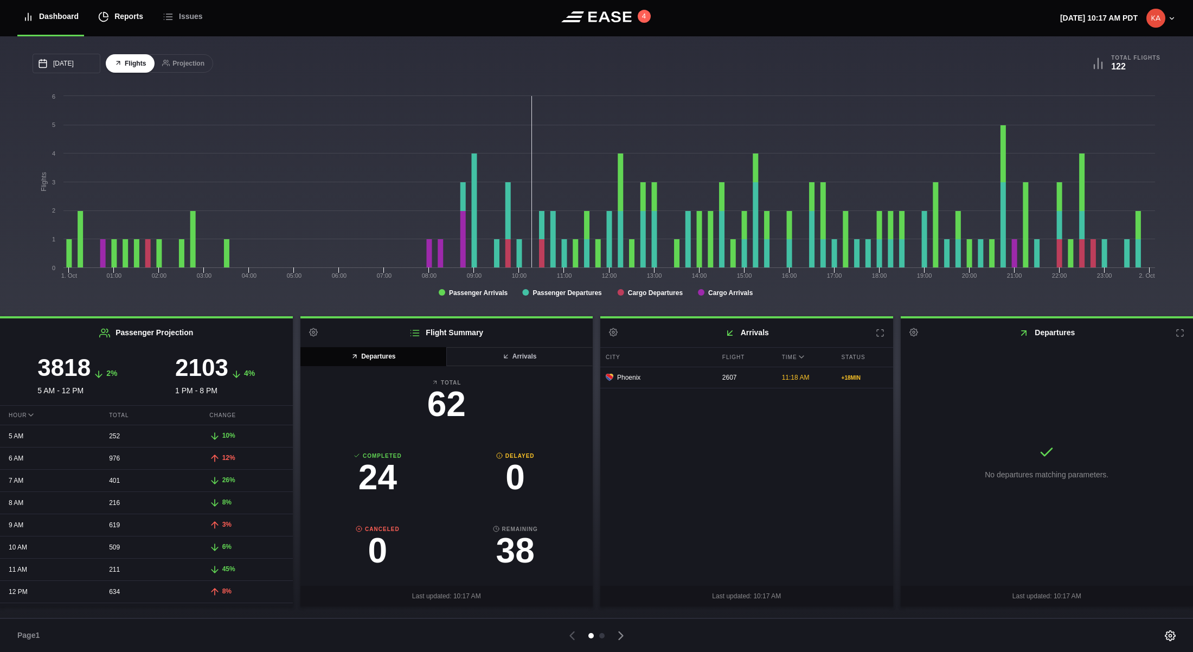
click at [124, 17] on div "Reports" at bounding box center [120, 16] width 45 height 36
select select "7"
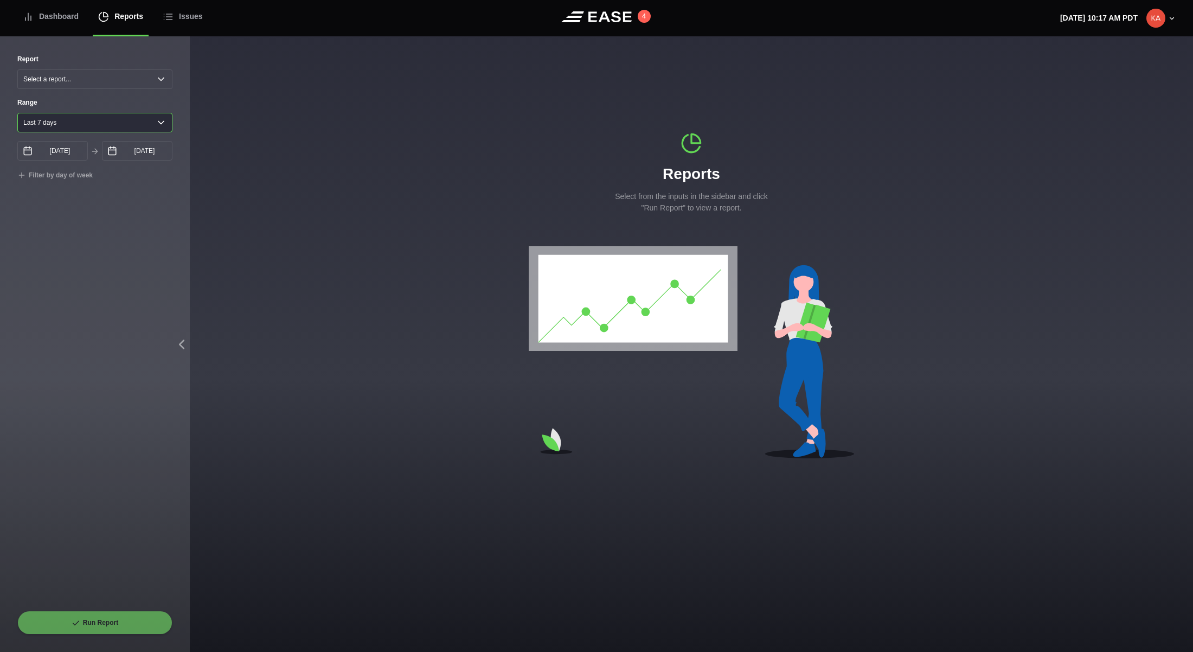
click at [72, 124] on select "[DATE] Last 7 days Last 14 days Last 30 days Last 6 weeks" at bounding box center [94, 123] width 155 height 20
click at [105, 79] on select "Select a report... Arrivals Common Use Daily Throughput Departures Passenger Pr…" at bounding box center [94, 79] width 155 height 20
select select "Common Use"
click at [17, 69] on select "Select a report... Arrivals Common Use Daily Throughput Departures Passenger Pr…" at bounding box center [94, 79] width 155 height 20
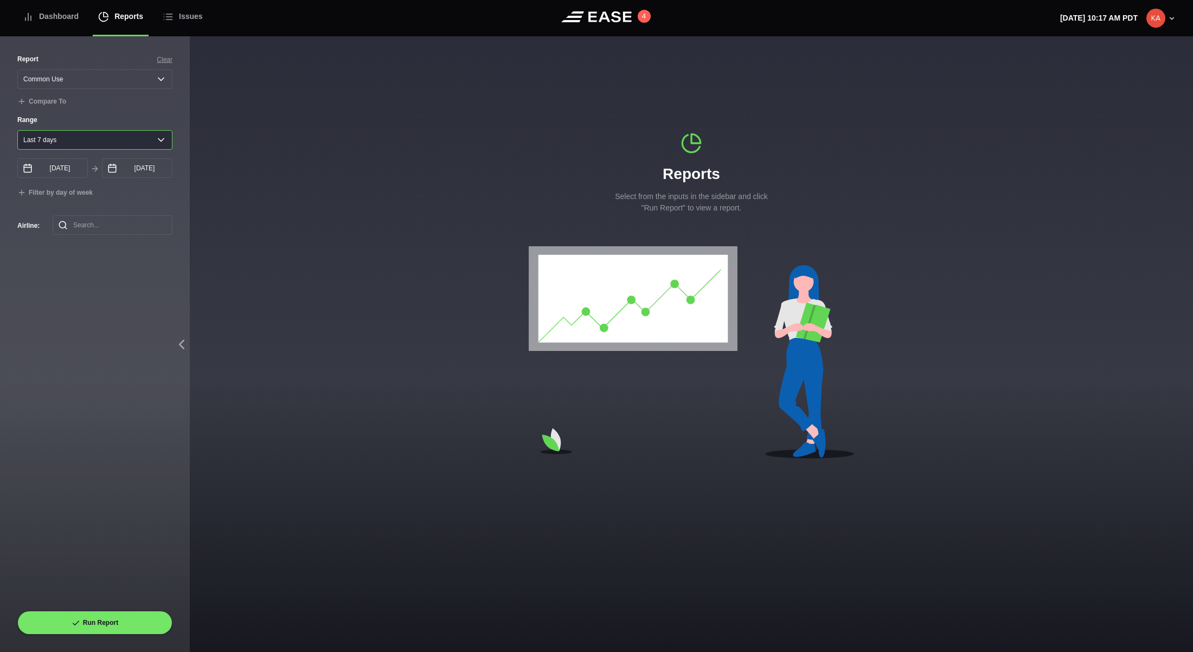
click at [56, 140] on select "[DATE] Last 7 days Last 14 days Last 30 days Last 6 weeks" at bounding box center [94, 140] width 155 height 20
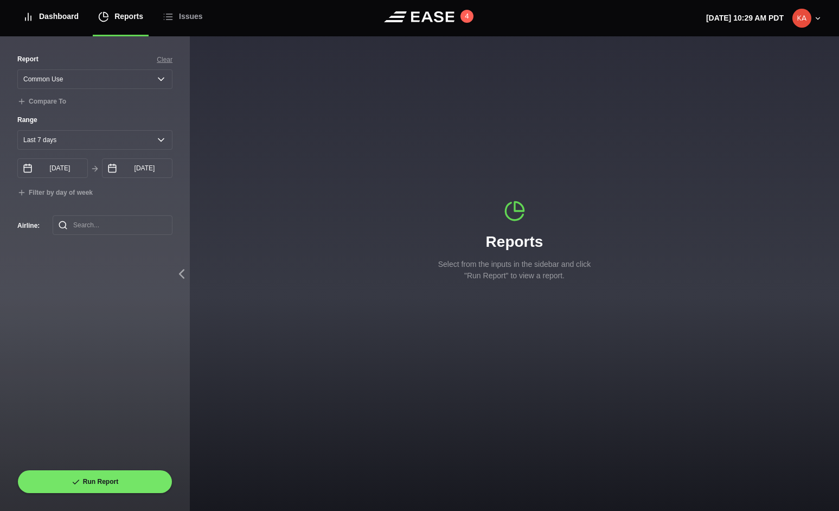
click at [52, 19] on div "Dashboard" at bounding box center [51, 16] width 56 height 36
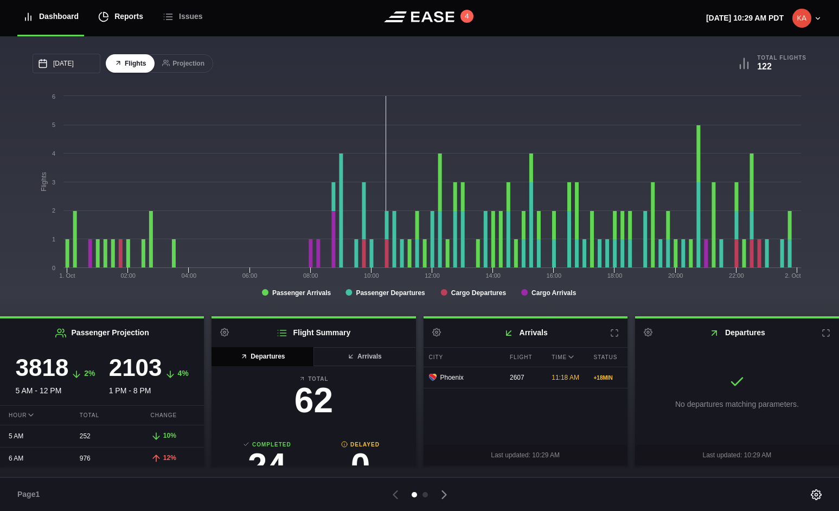
click at [131, 18] on div "Reports" at bounding box center [120, 16] width 45 height 36
select select "7"
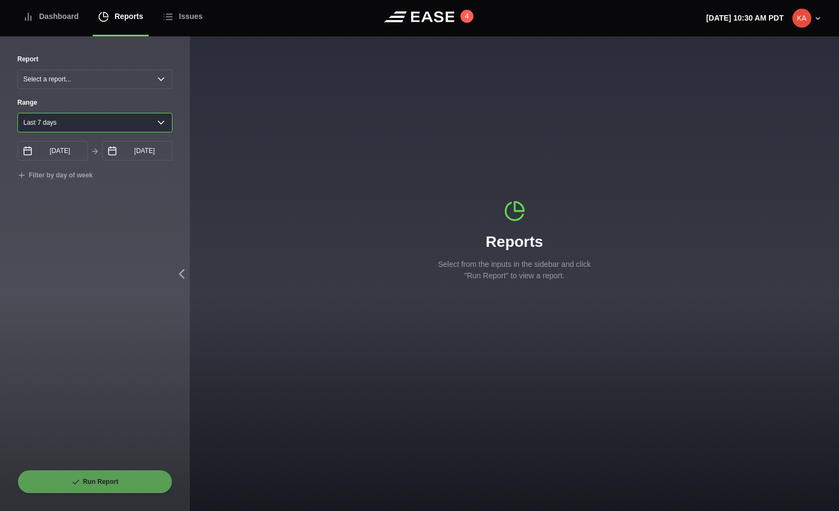
click at [154, 123] on select "[DATE] Last 7 days Last 14 days Last 30 days Last 6 weeks" at bounding box center [94, 123] width 155 height 20
click at [112, 79] on select "Select a report... Arrivals Common Use Daily Throughput Departures Passenger Pr…" at bounding box center [94, 79] width 155 height 20
select select "Common Use"
click at [17, 69] on select "Select a report... Arrivals Common Use Daily Throughput Departures Passenger Pr…" at bounding box center [94, 79] width 155 height 20
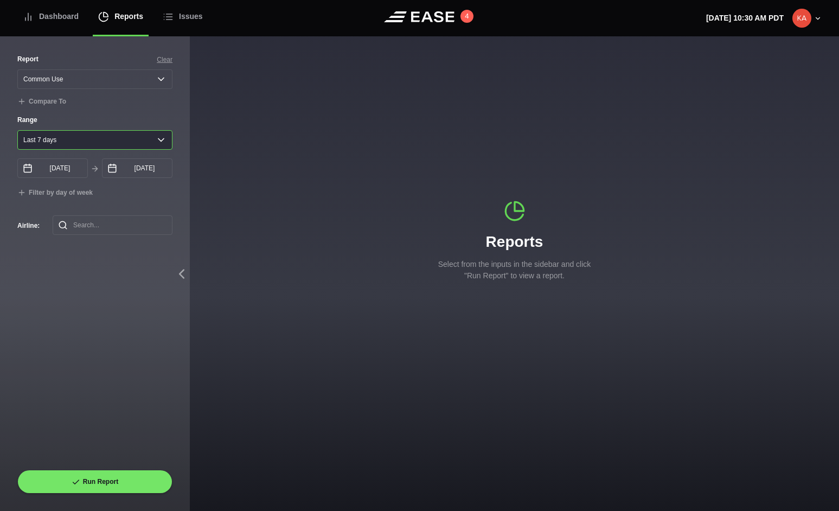
click at [83, 142] on select "[DATE] Last 7 days Last 14 days Last 30 days Last 6 weeks" at bounding box center [94, 140] width 155 height 20
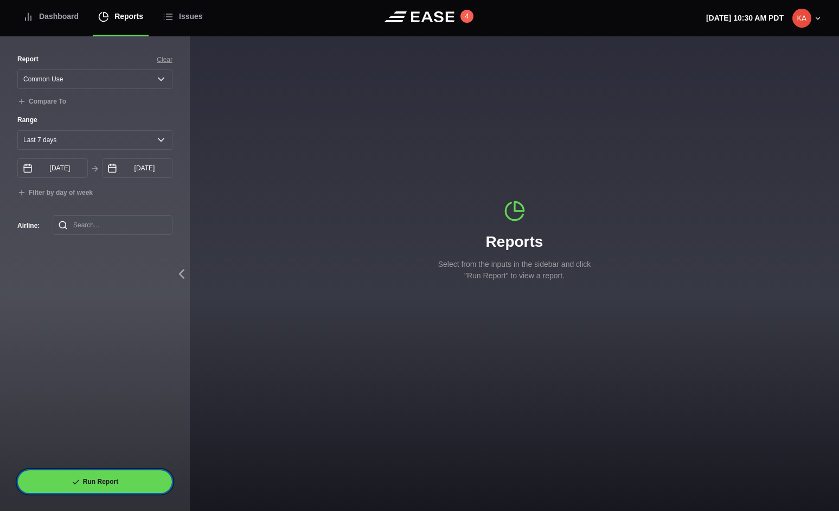
click at [79, 485] on icon at bounding box center [76, 482] width 9 height 9
select select "Common Use"
select select "7"
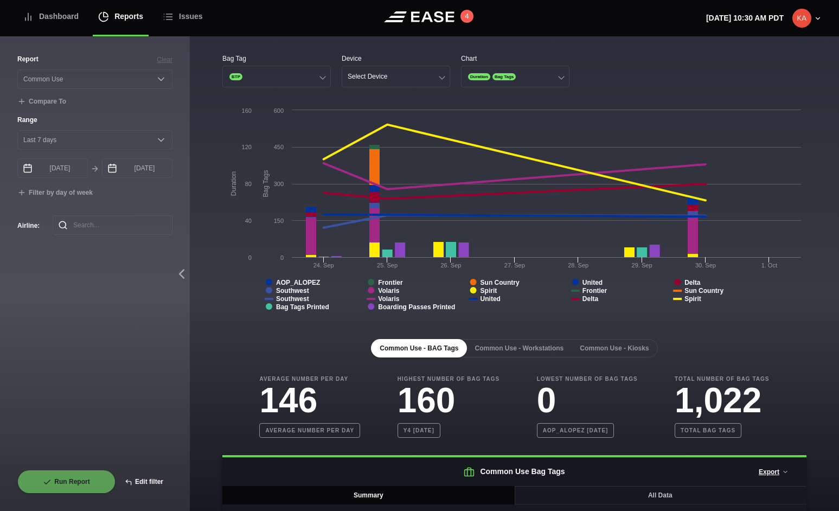
click at [148, 480] on button "Edit filter" at bounding box center [143, 482] width 57 height 24
select select "Common Use"
select select "0"
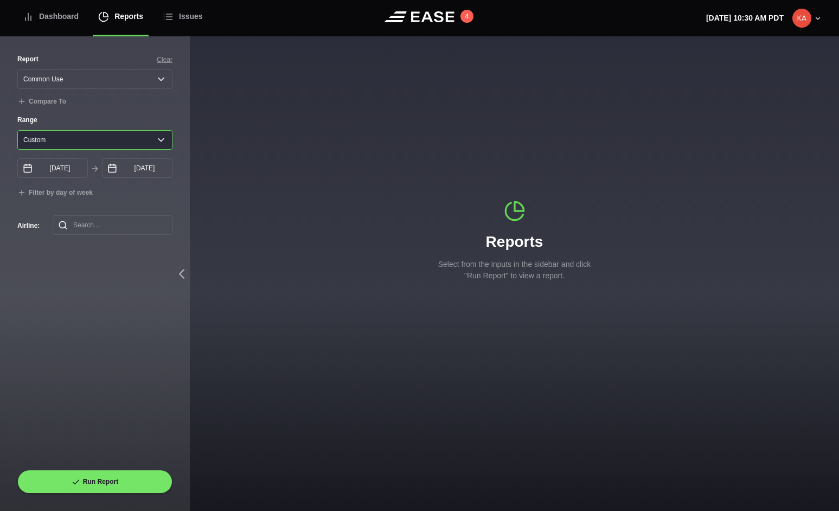
click at [79, 140] on select "[DATE] Last 7 days Last 14 days Last 30 days Last 6 weeks Custom" at bounding box center [94, 140] width 155 height 20
click at [55, 14] on div "Dashboard" at bounding box center [51, 16] width 56 height 36
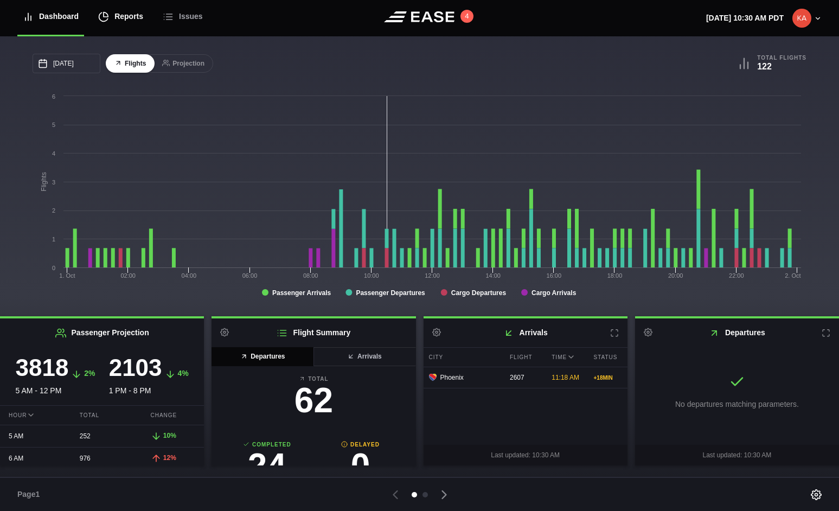
click at [122, 17] on div "Reports" at bounding box center [120, 16] width 45 height 36
select select "7"
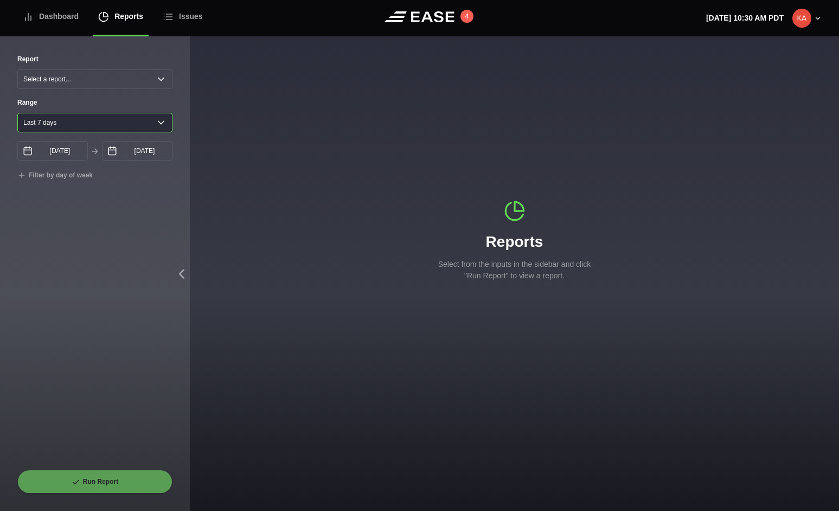
click at [73, 119] on select "[DATE] Last 7 days Last 14 days Last 30 days Last 6 weeks" at bounding box center [94, 123] width 155 height 20
